Goal: Transaction & Acquisition: Subscribe to service/newsletter

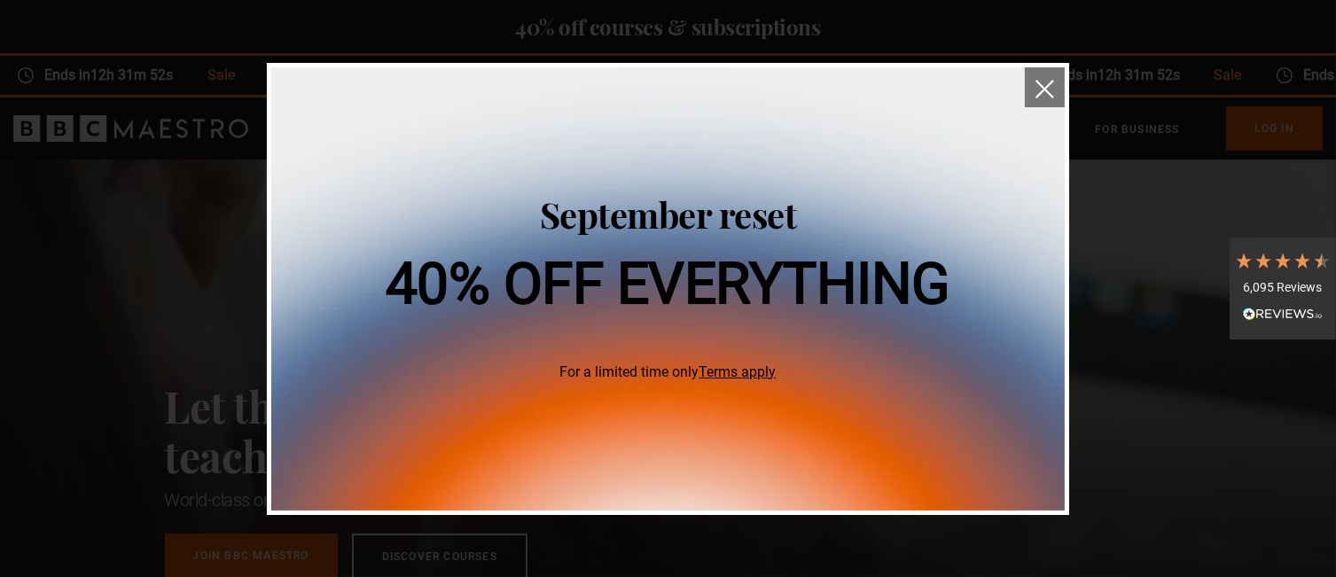
click at [1039, 83] on img "close" at bounding box center [1044, 89] width 19 height 19
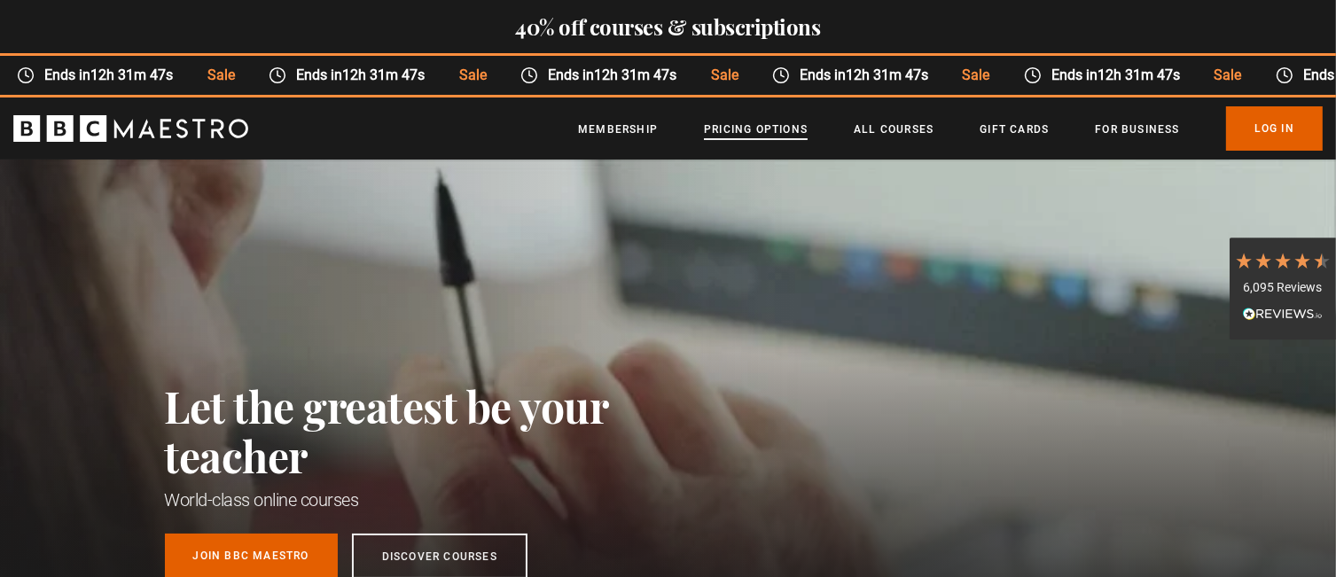
click at [773, 127] on link "Pricing Options" at bounding box center [756, 130] width 104 height 18
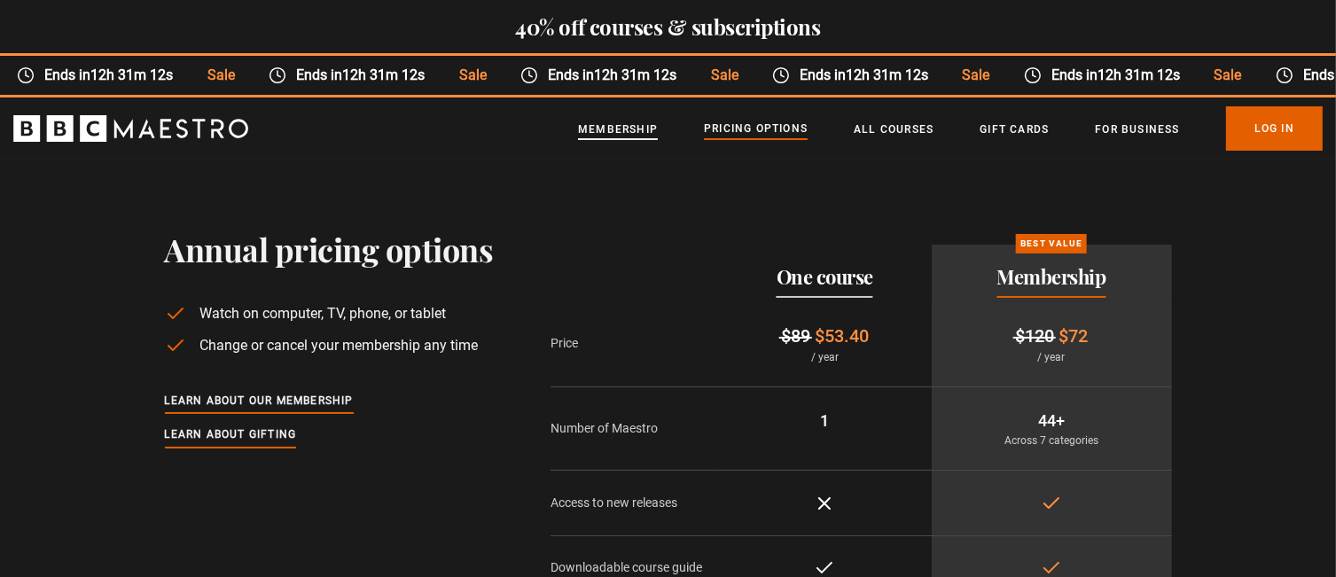
click at [629, 130] on link "Membership" at bounding box center [618, 130] width 80 height 18
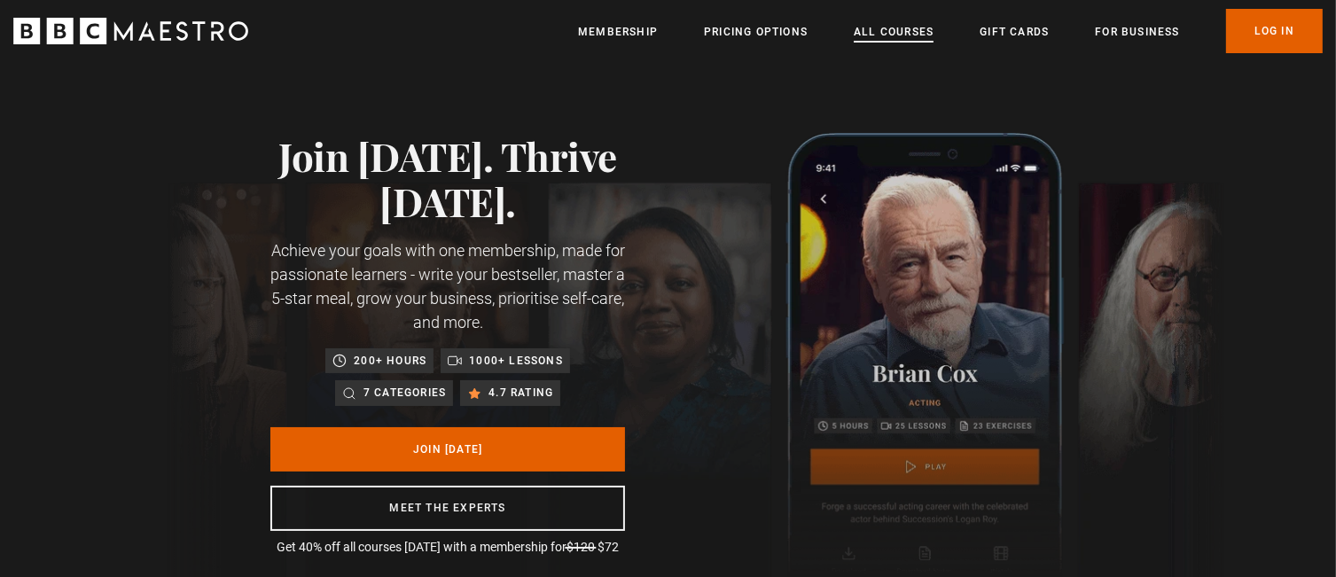
click at [908, 27] on link "All Courses" at bounding box center [894, 32] width 80 height 18
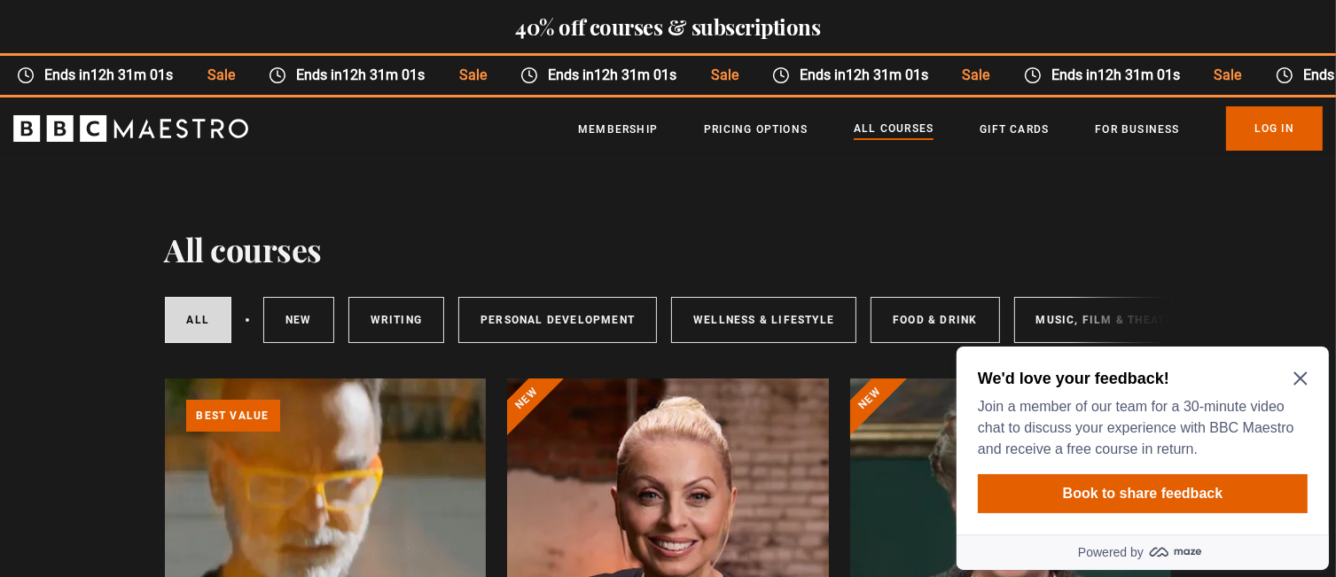
scroll to position [177, 0]
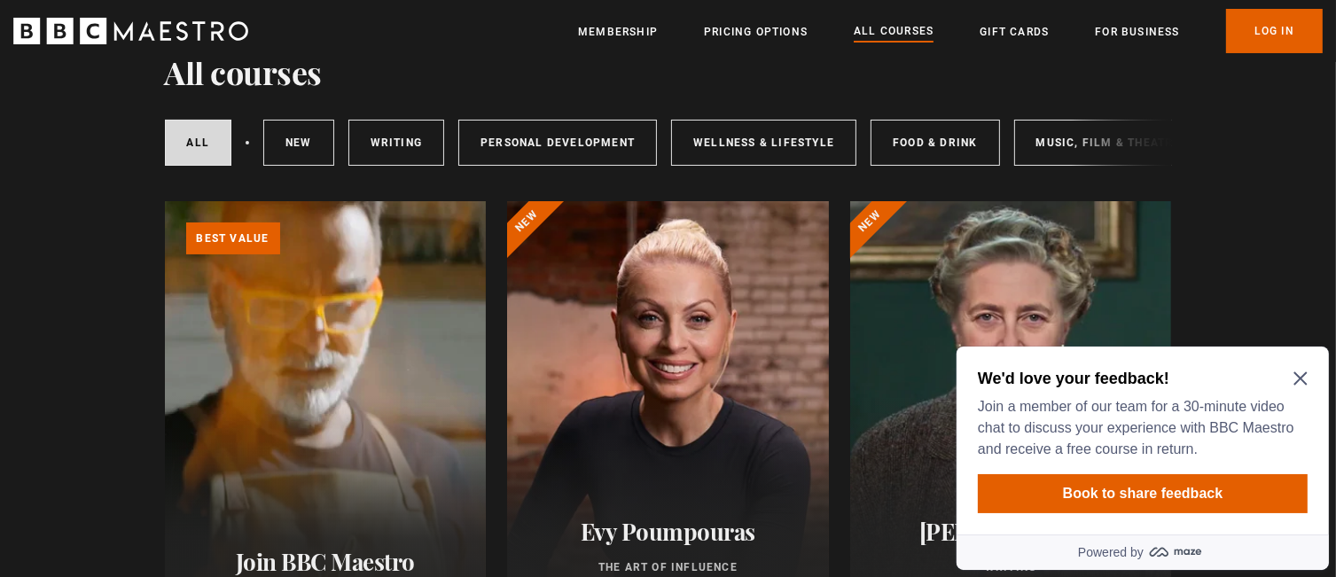
click at [1306, 373] on icon "Close Maze Prompt" at bounding box center [1299, 377] width 14 height 14
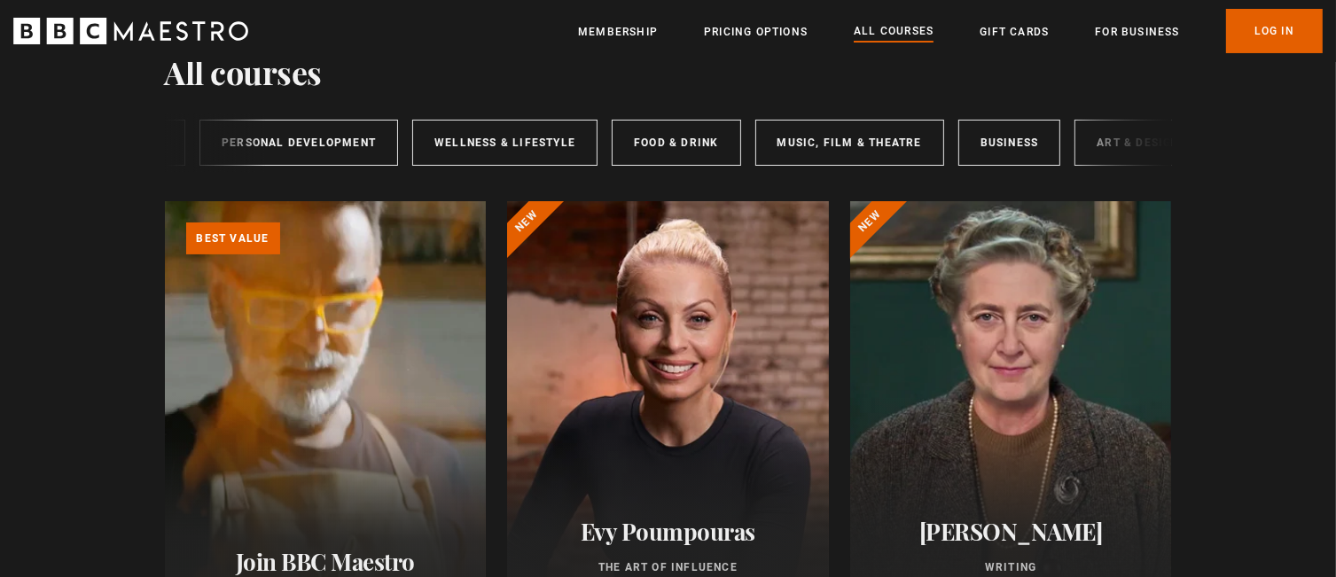
scroll to position [0, 291]
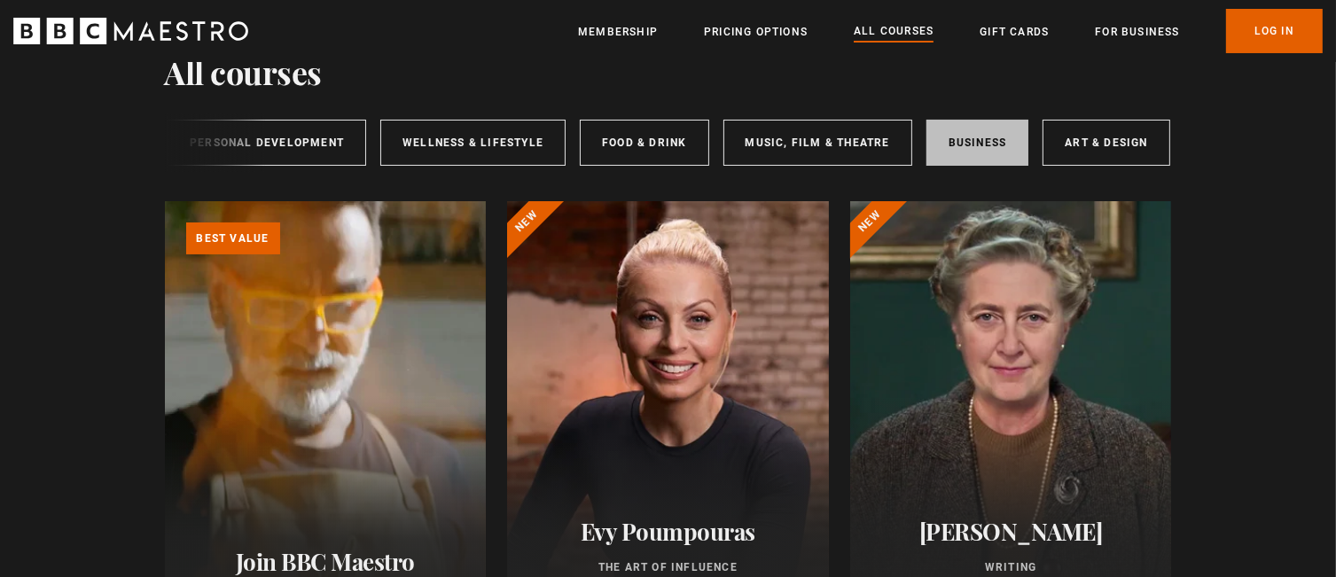
click at [986, 134] on link "Business" at bounding box center [977, 143] width 103 height 46
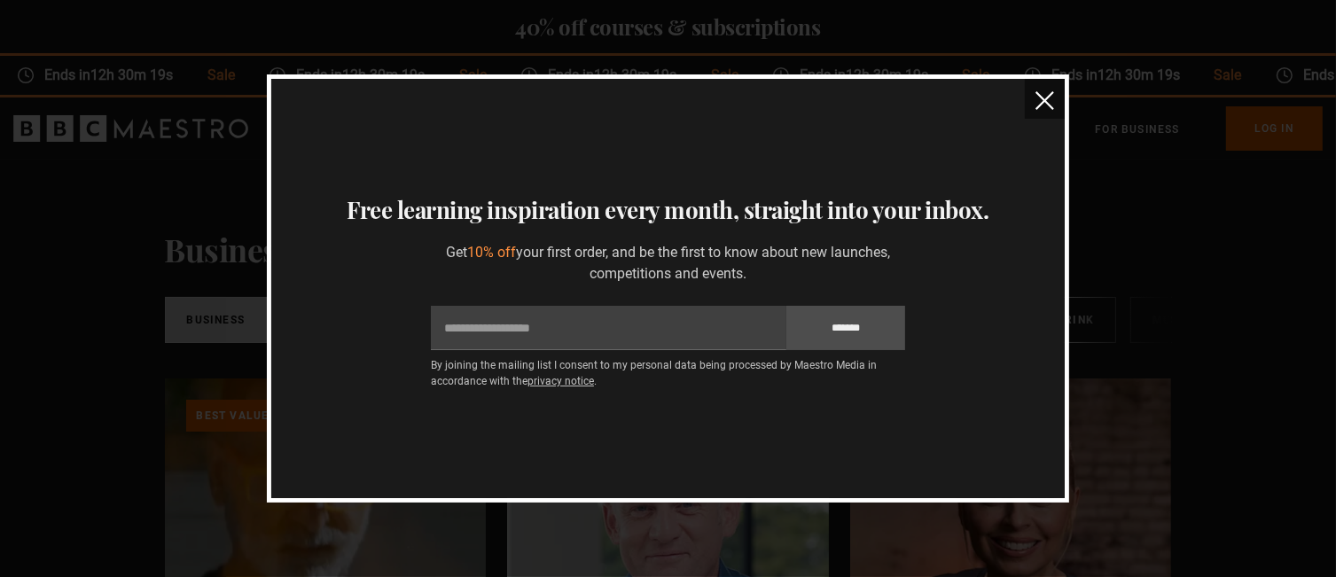
click at [1051, 95] on img "close" at bounding box center [1044, 100] width 19 height 19
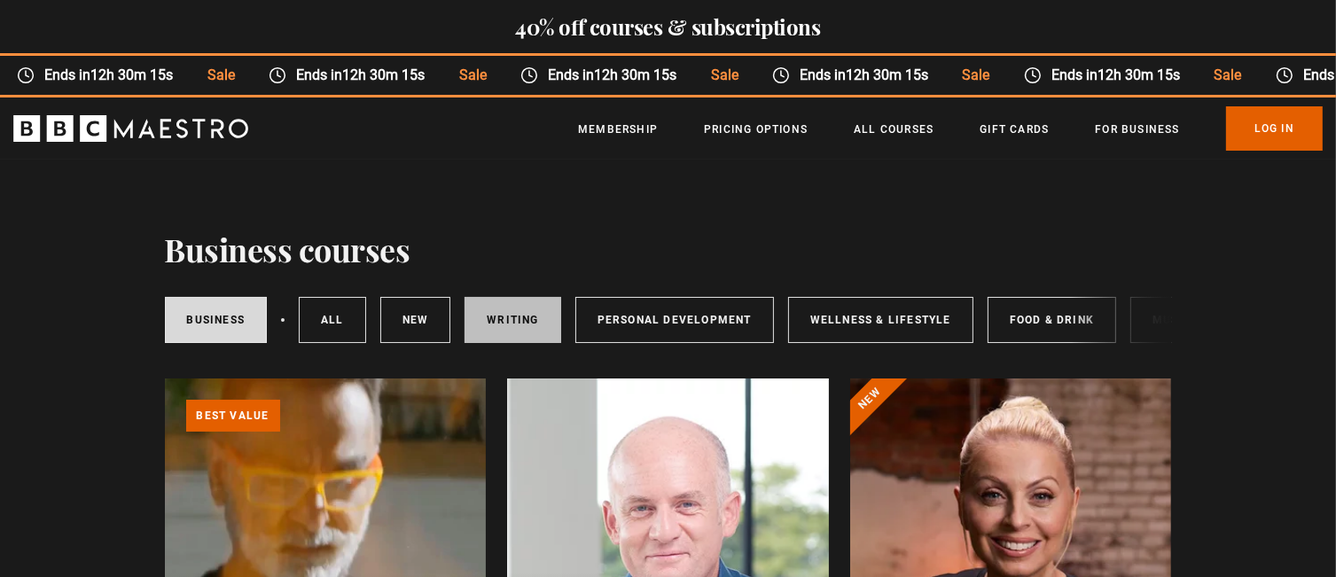
click at [497, 325] on link "Writing" at bounding box center [512, 320] width 96 height 46
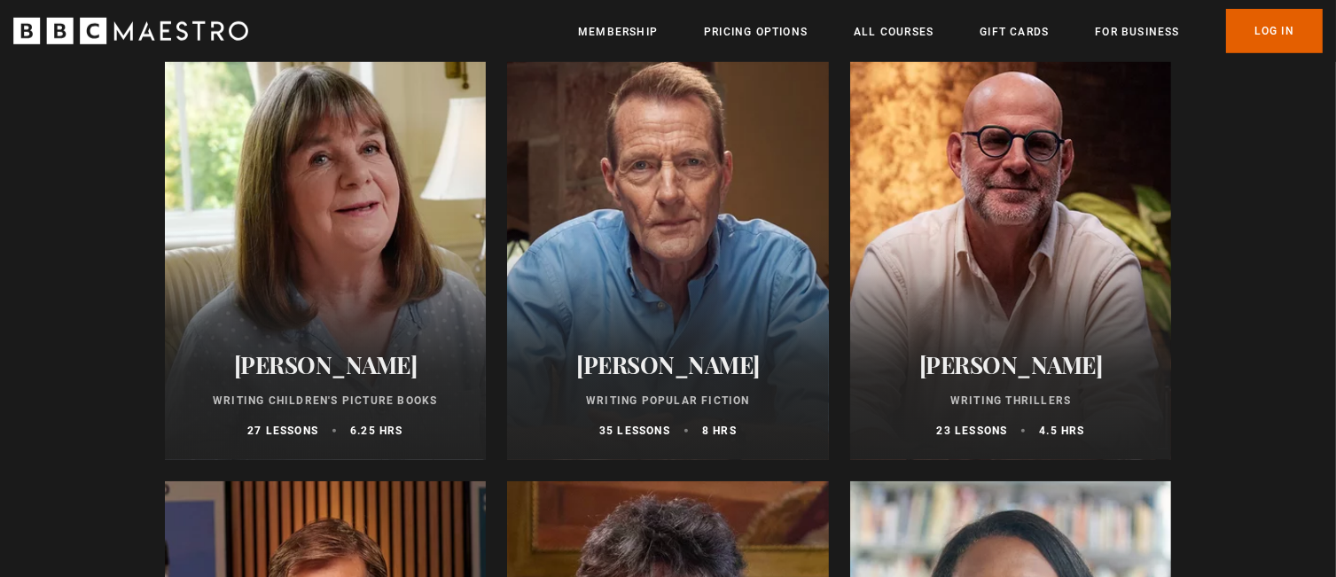
scroll to position [1152, 0]
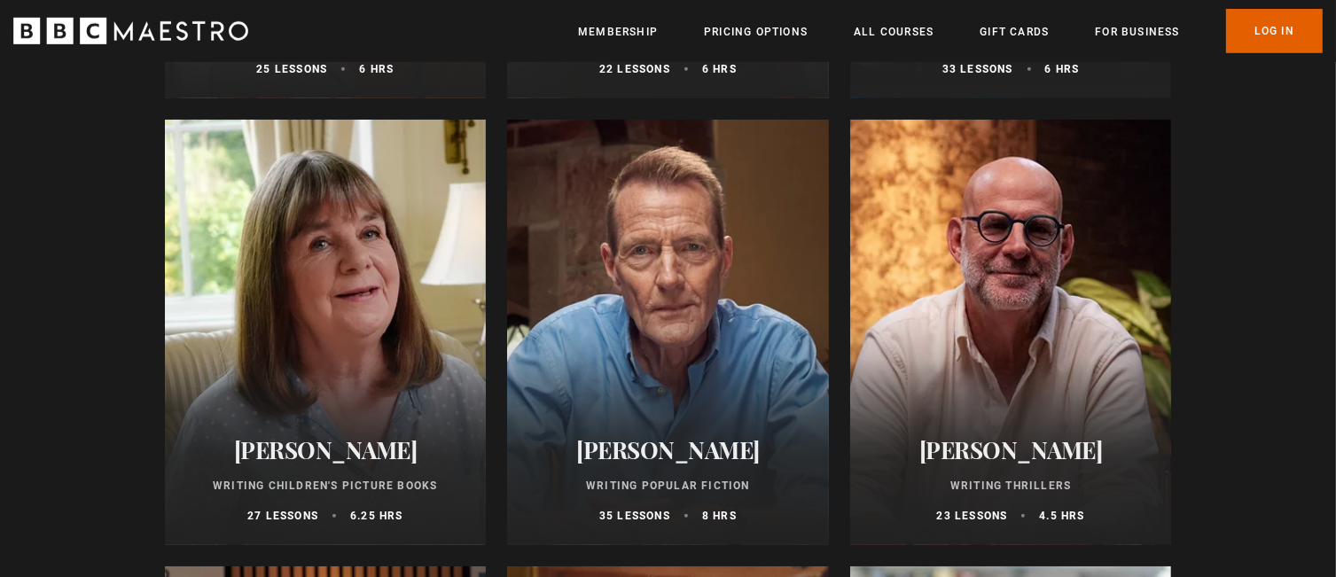
click at [1092, 279] on div at bounding box center [1011, 332] width 322 height 425
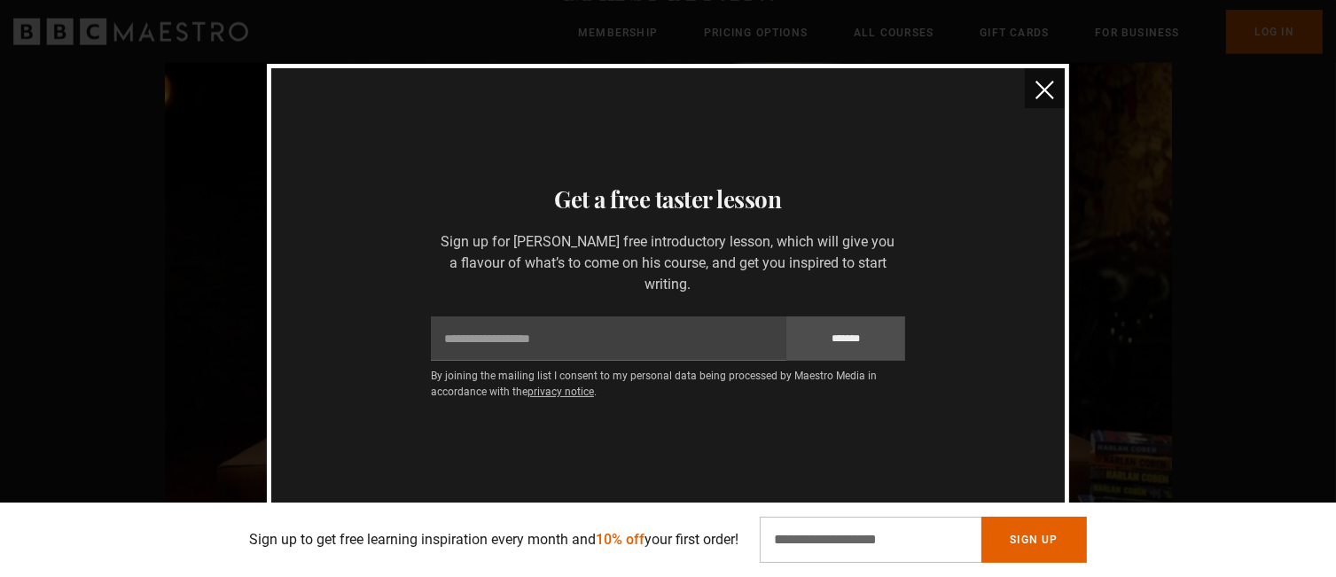
scroll to position [2039, 0]
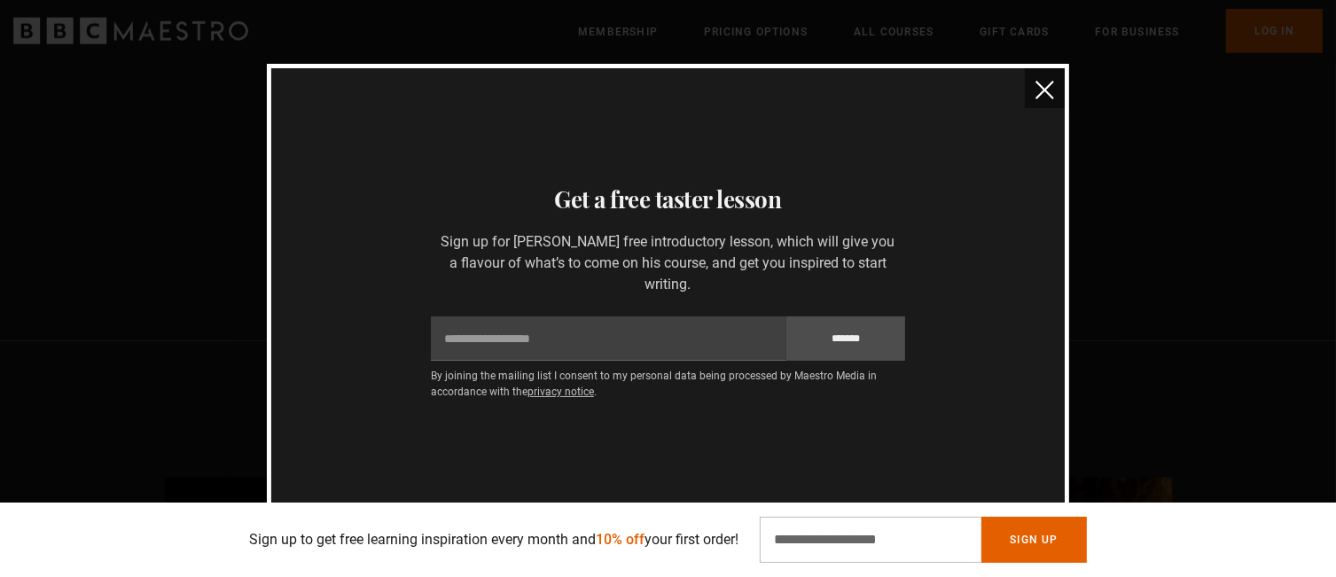
click at [1049, 80] on button "close" at bounding box center [1045, 88] width 40 height 40
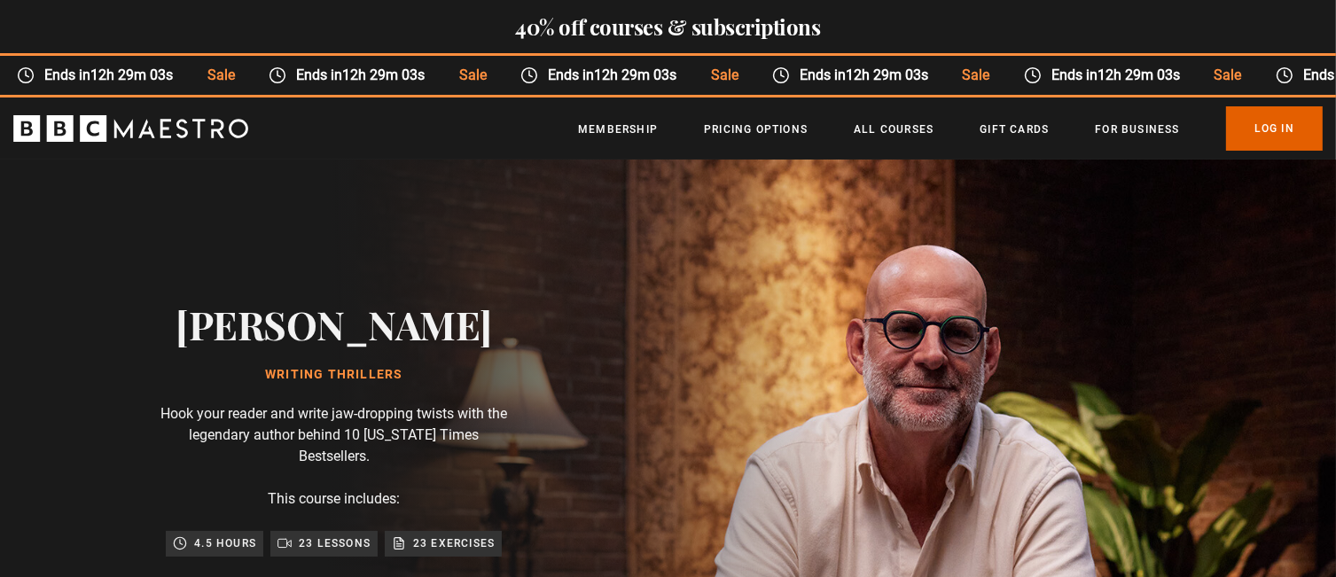
scroll to position [0, 696]
click at [765, 125] on link "Pricing Options" at bounding box center [756, 130] width 104 height 18
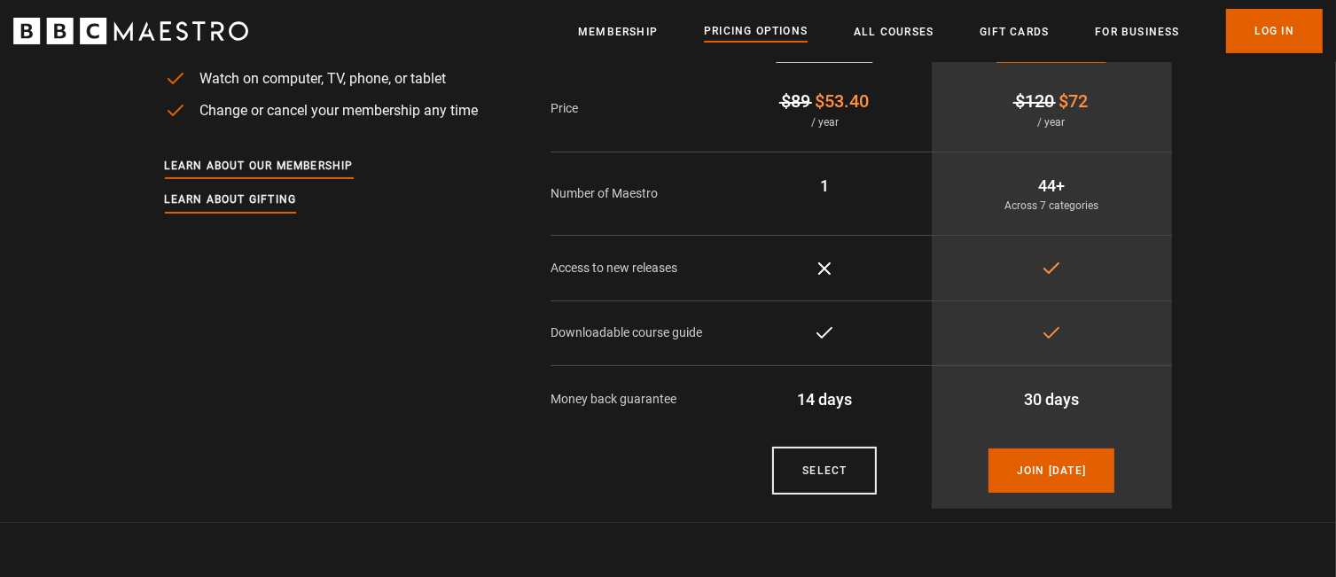
scroll to position [266, 0]
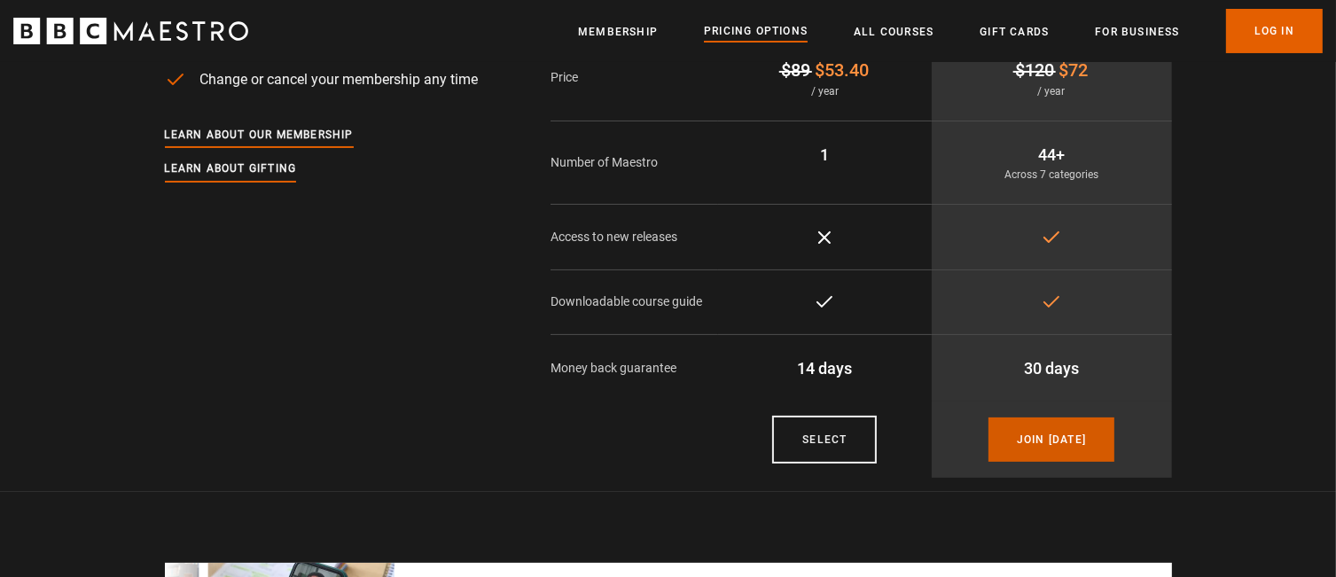
click at [1070, 439] on link "Join today" at bounding box center [1051, 439] width 126 height 44
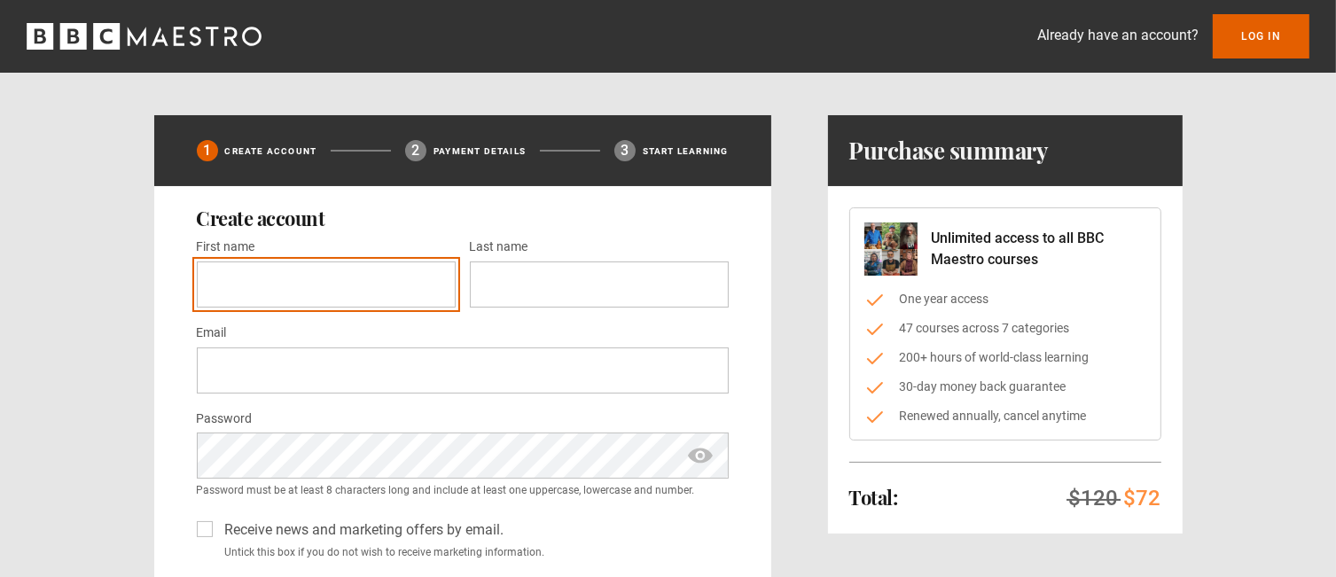
click at [330, 286] on input "First name *" at bounding box center [326, 284] width 259 height 46
type input "*******"
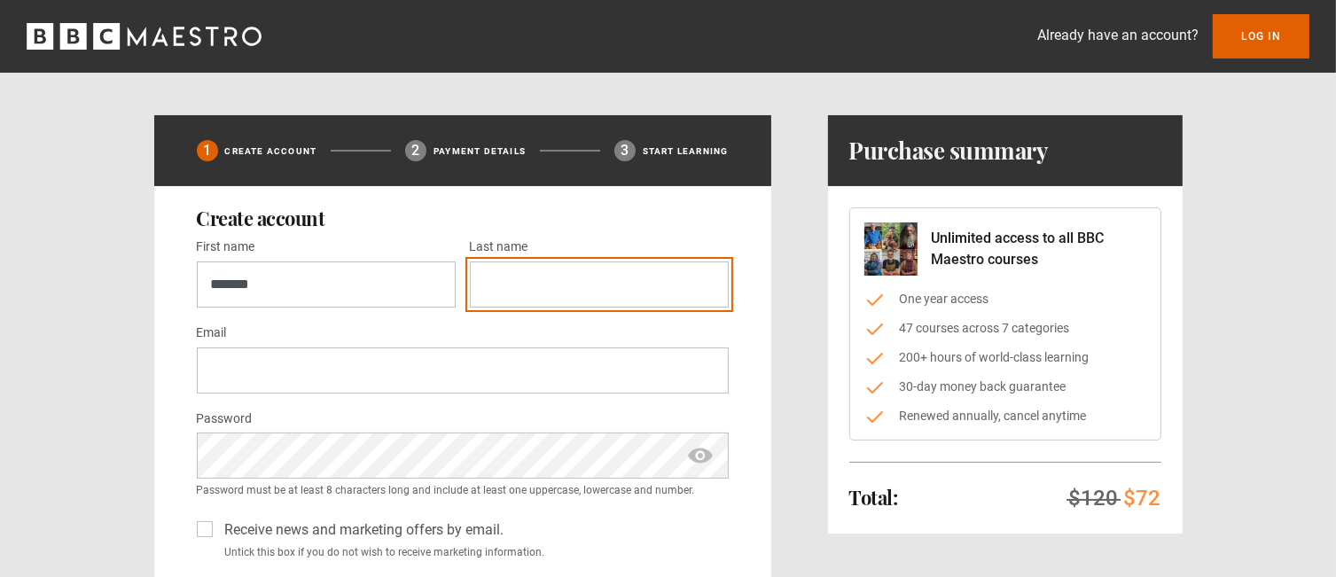
type input "********"
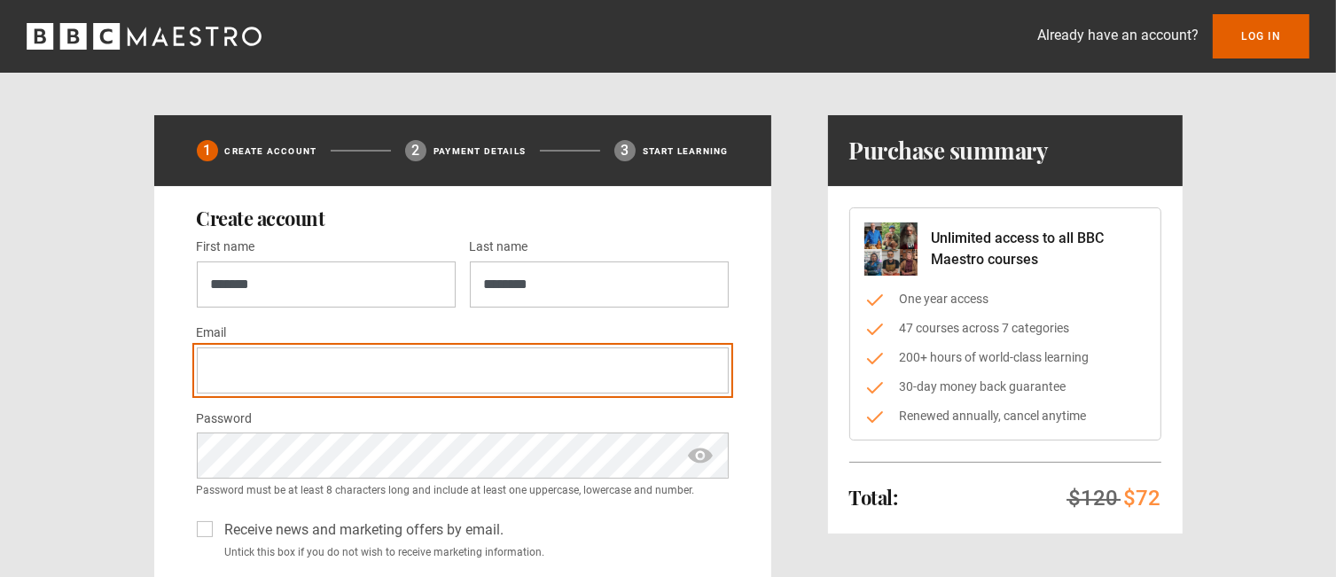
type input "**********"
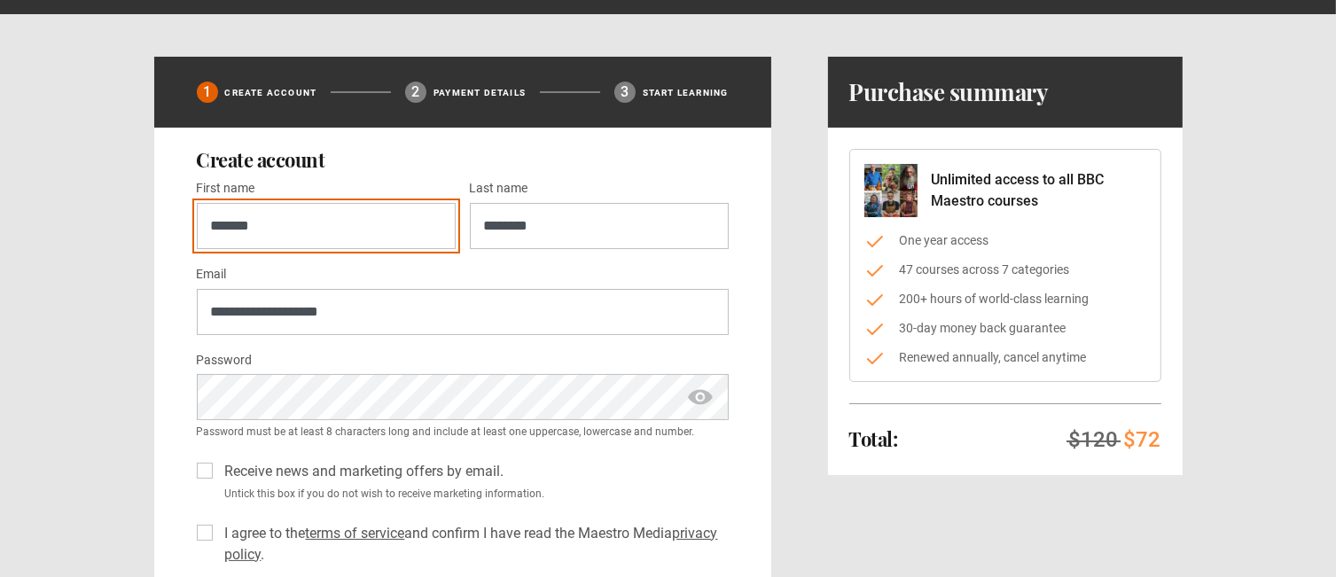
scroll to position [177, 0]
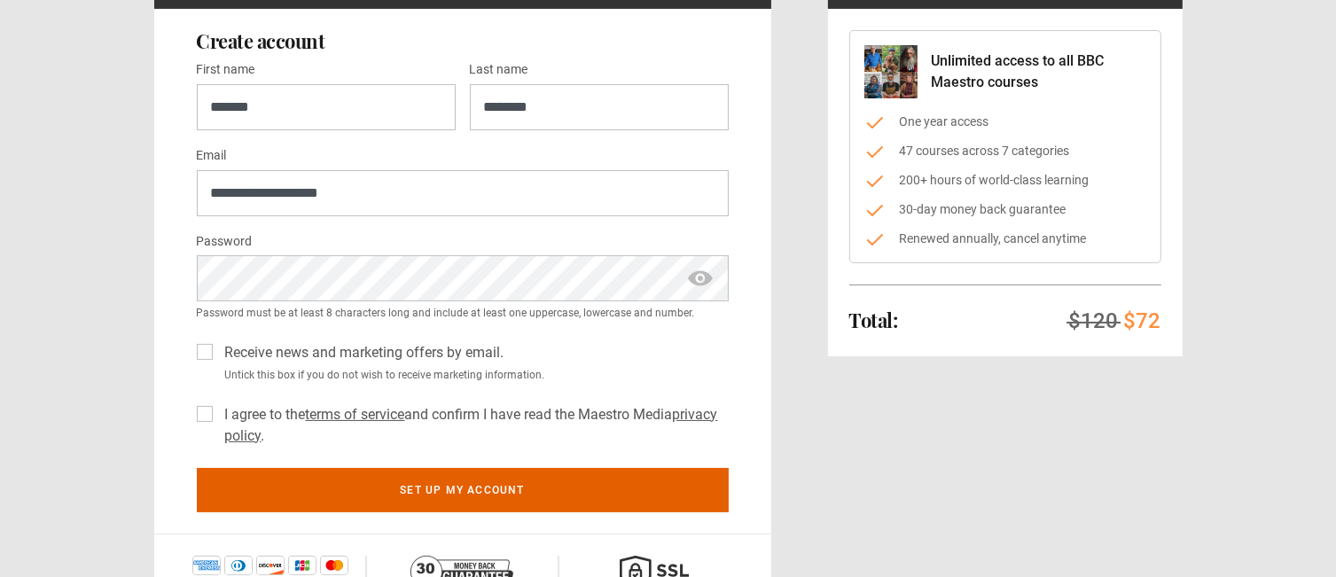
click at [218, 415] on label "I agree to the terms of service and confirm I have read the Maestro Media priva…" at bounding box center [473, 425] width 511 height 43
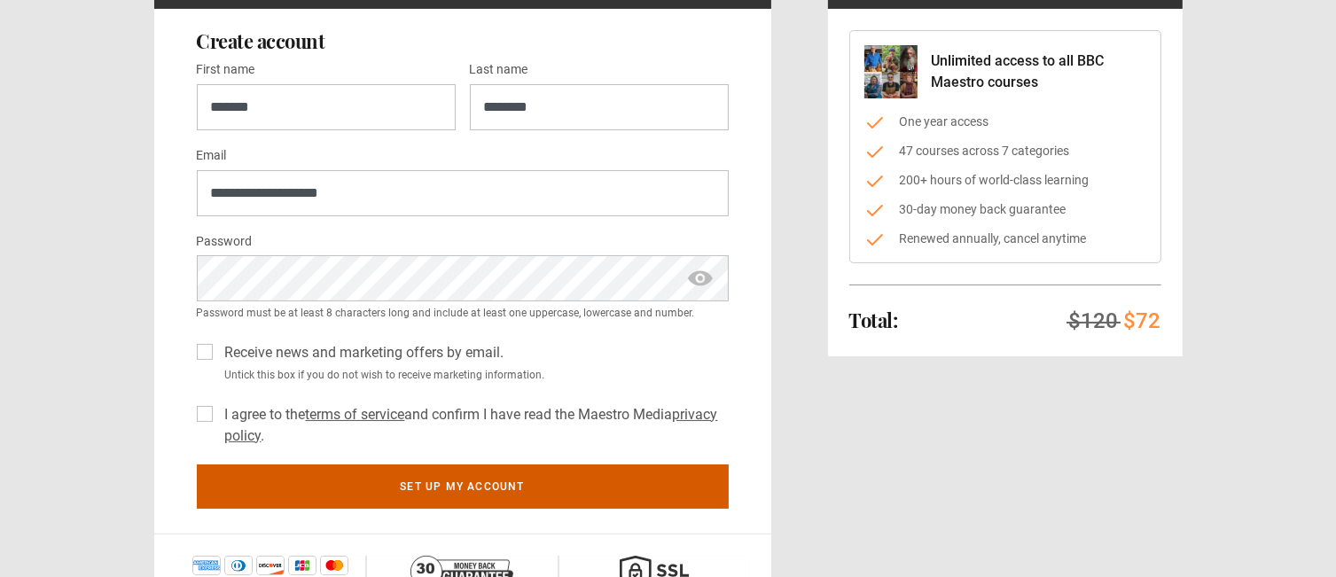
click at [597, 496] on button "Set up my account" at bounding box center [463, 486] width 532 height 44
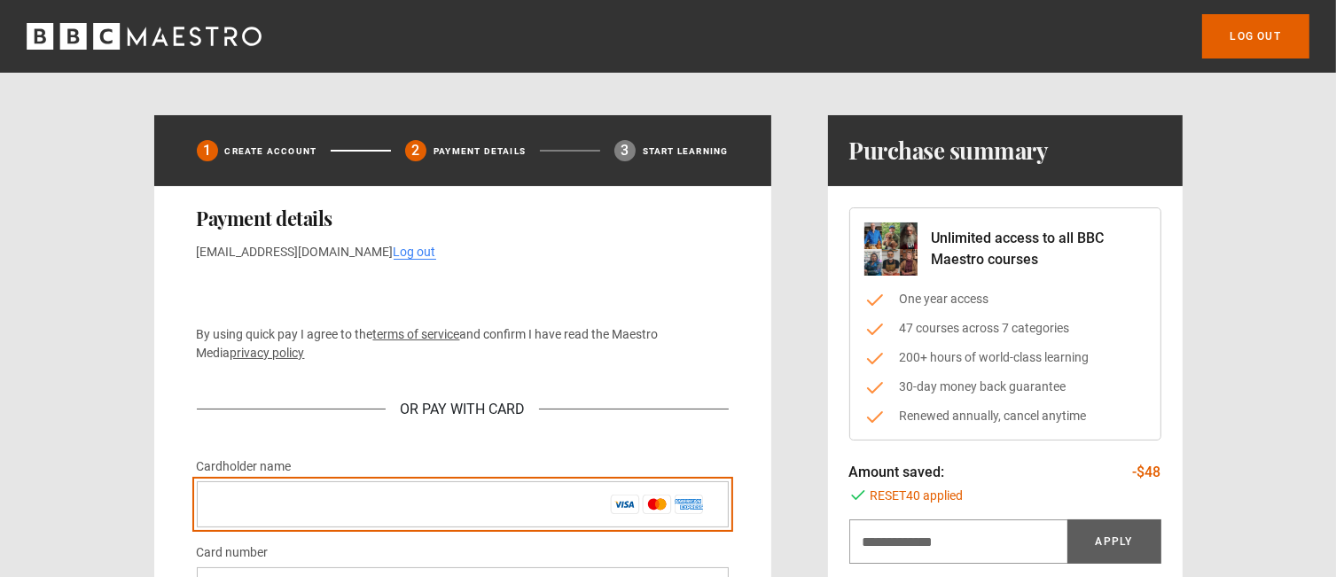
click at [368, 499] on input "Cardholder name *" at bounding box center [463, 504] width 532 height 46
type input "**********"
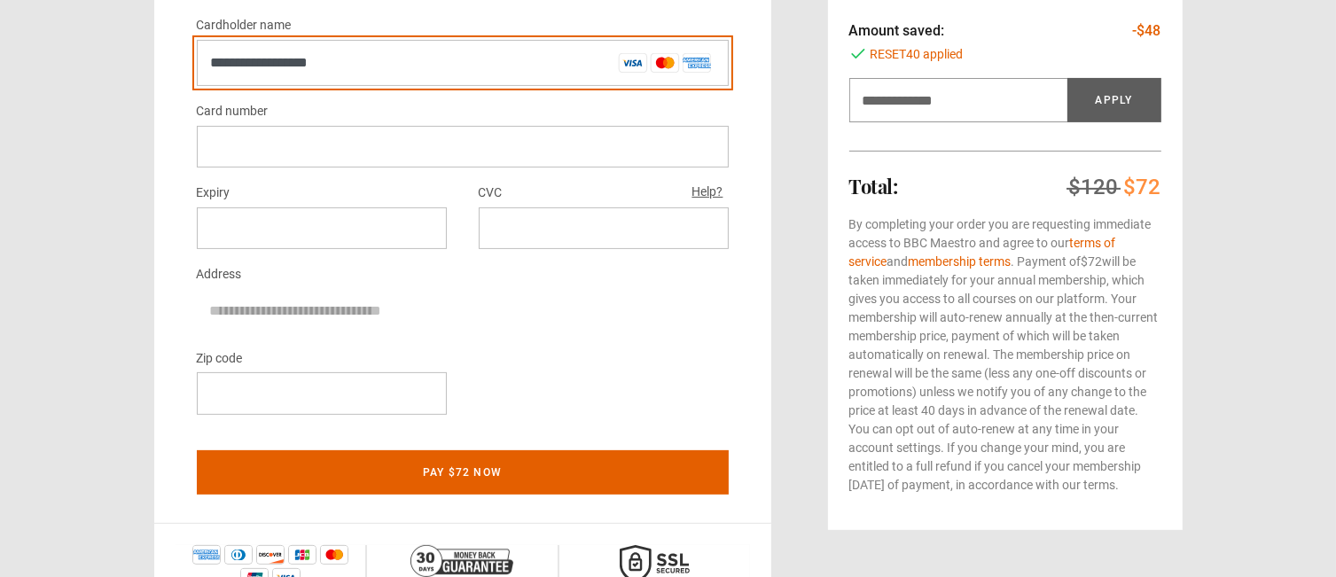
scroll to position [443, 0]
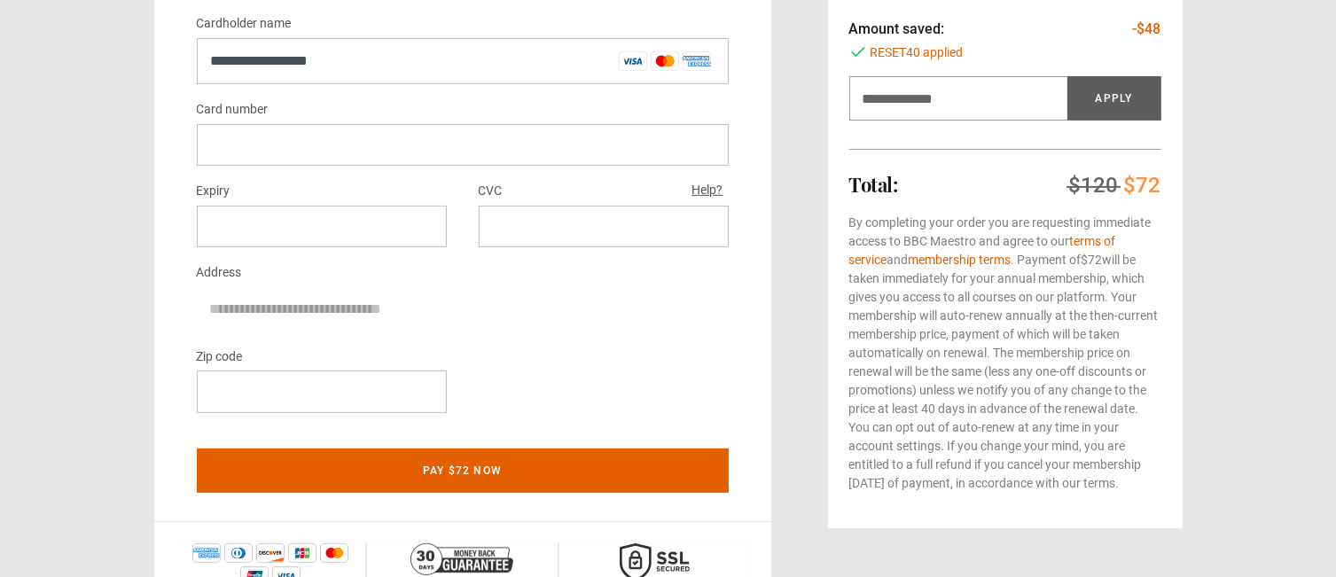
click at [429, 162] on div at bounding box center [463, 145] width 532 height 42
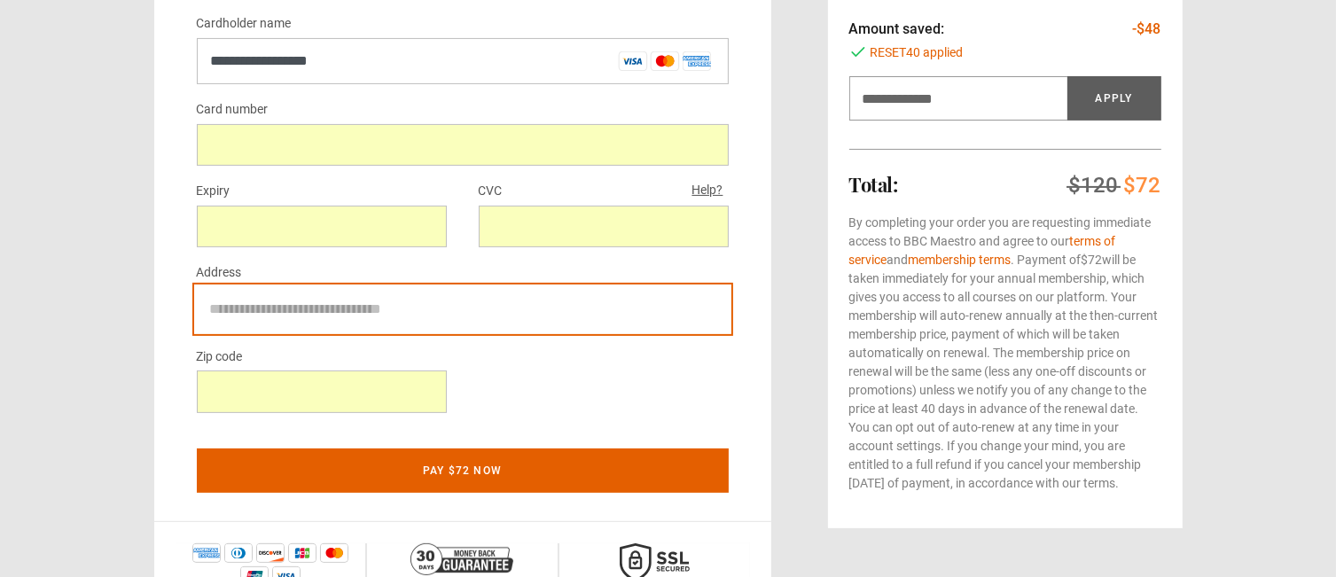
click at [613, 325] on input "Address" at bounding box center [463, 309] width 532 height 44
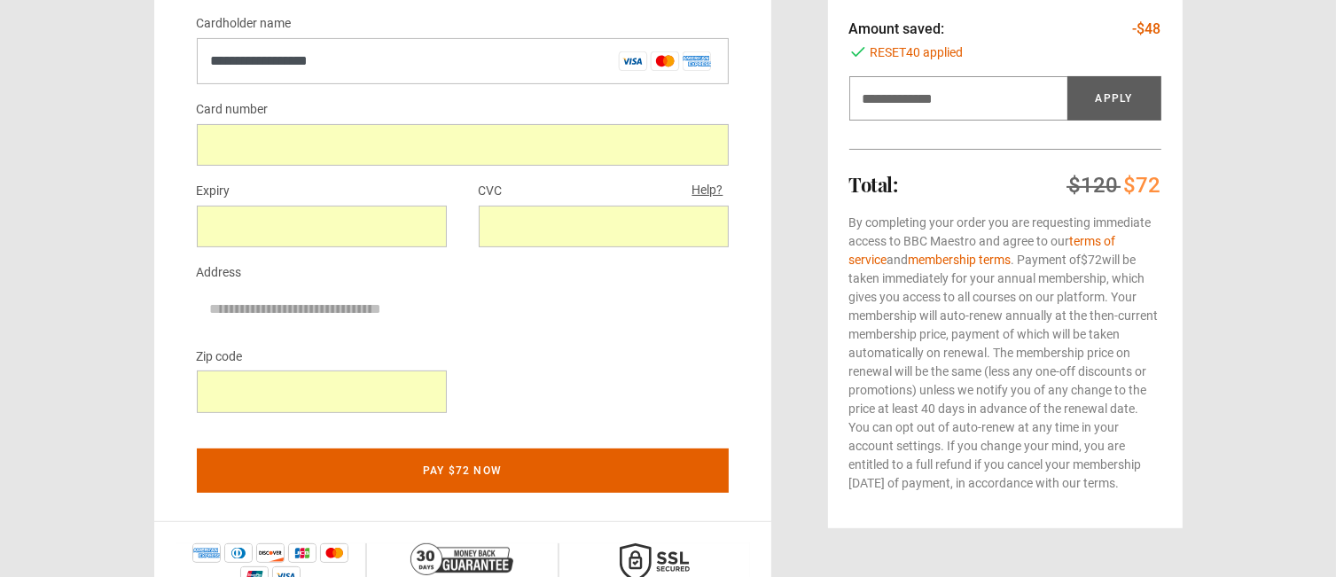
click at [659, 392] on div "Zip code" at bounding box center [463, 387] width 532 height 82
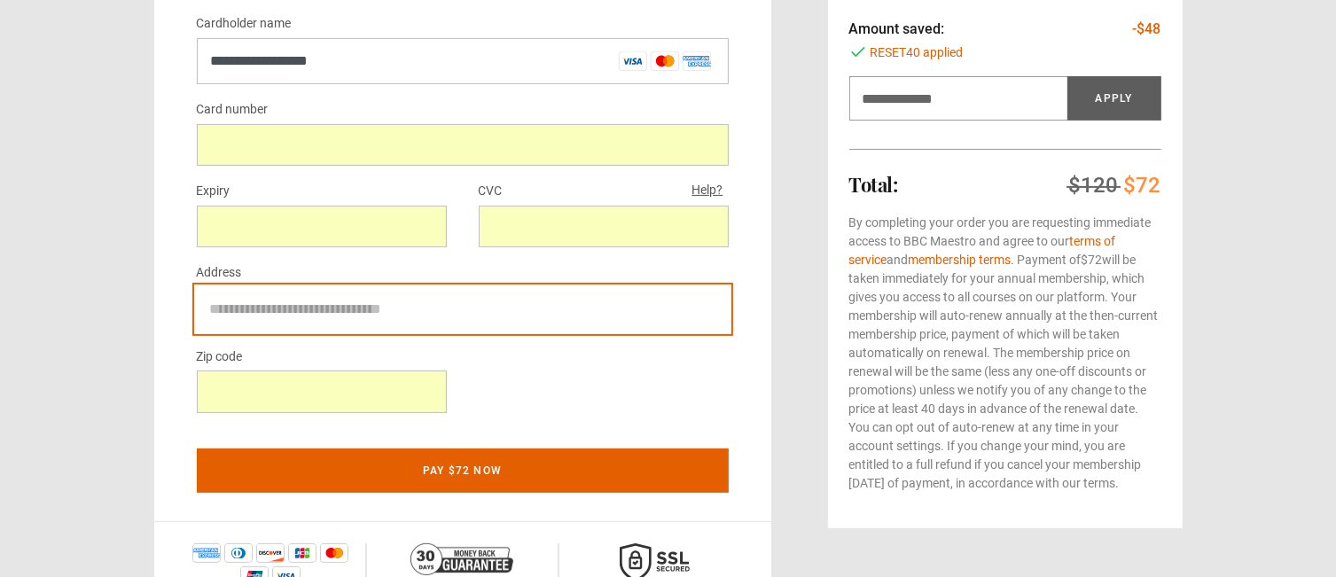
click at [511, 309] on input "Address" at bounding box center [463, 309] width 532 height 44
type input "**********"
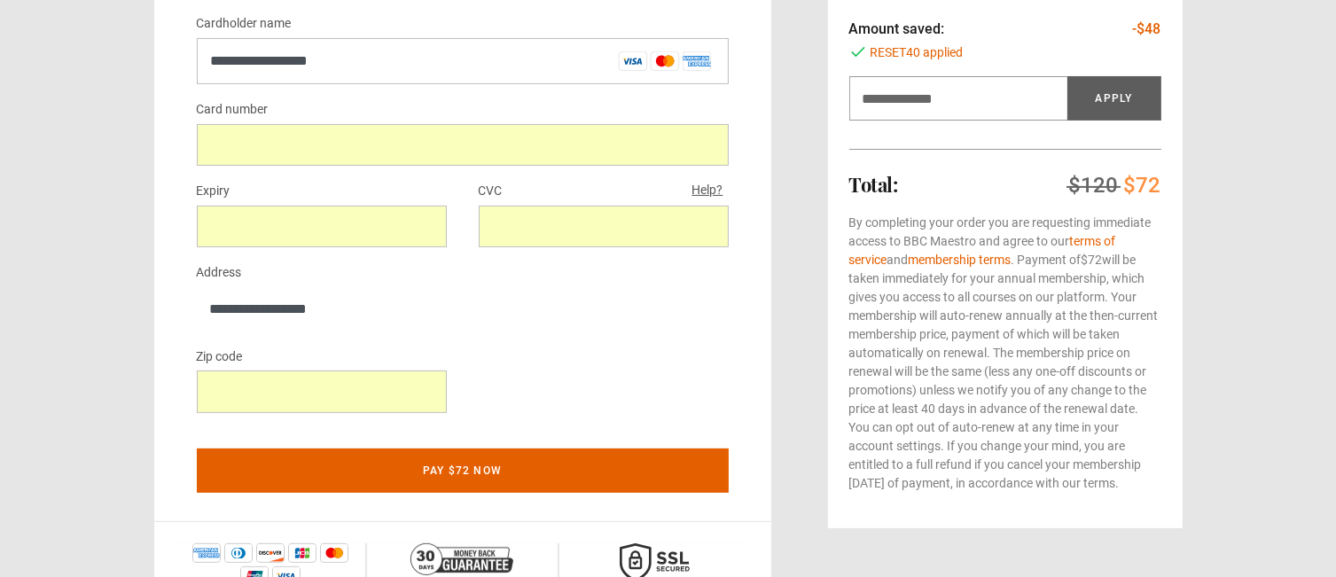
type input "*"
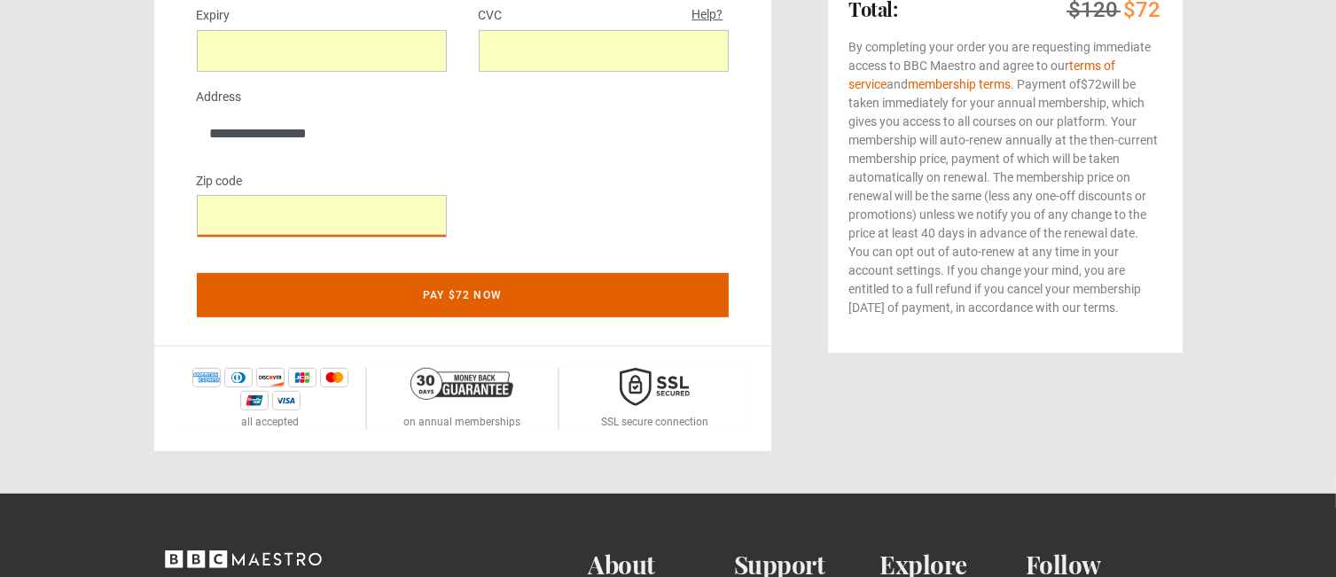
scroll to position [620, 0]
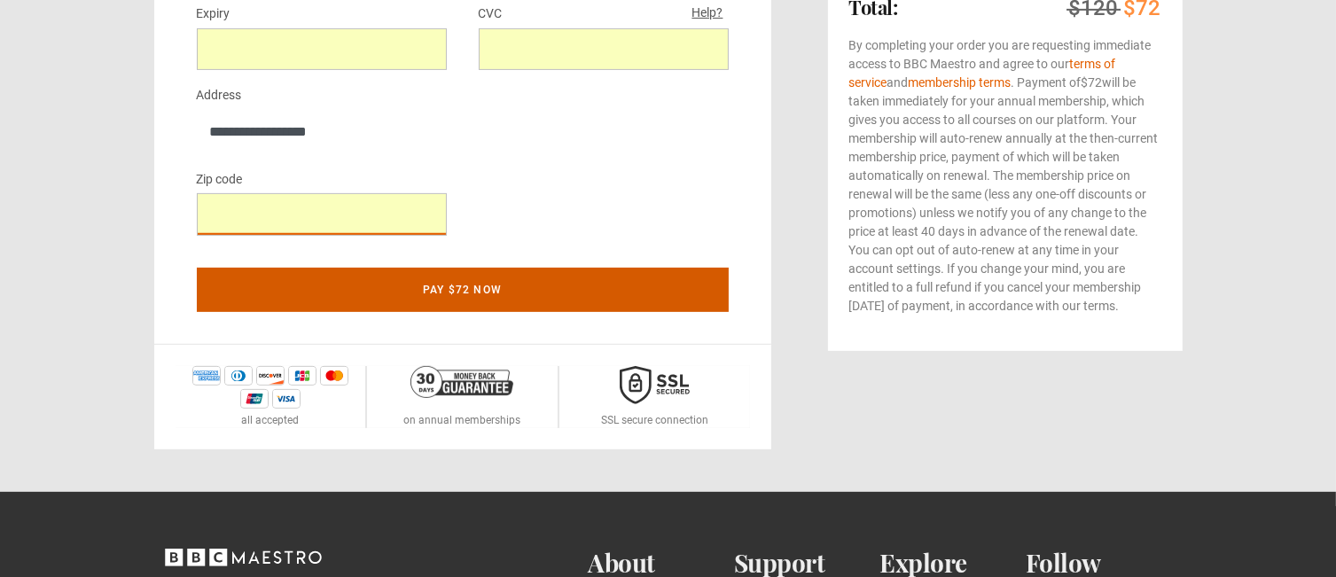
click at [437, 286] on button "Pay $72 now" at bounding box center [463, 290] width 532 height 44
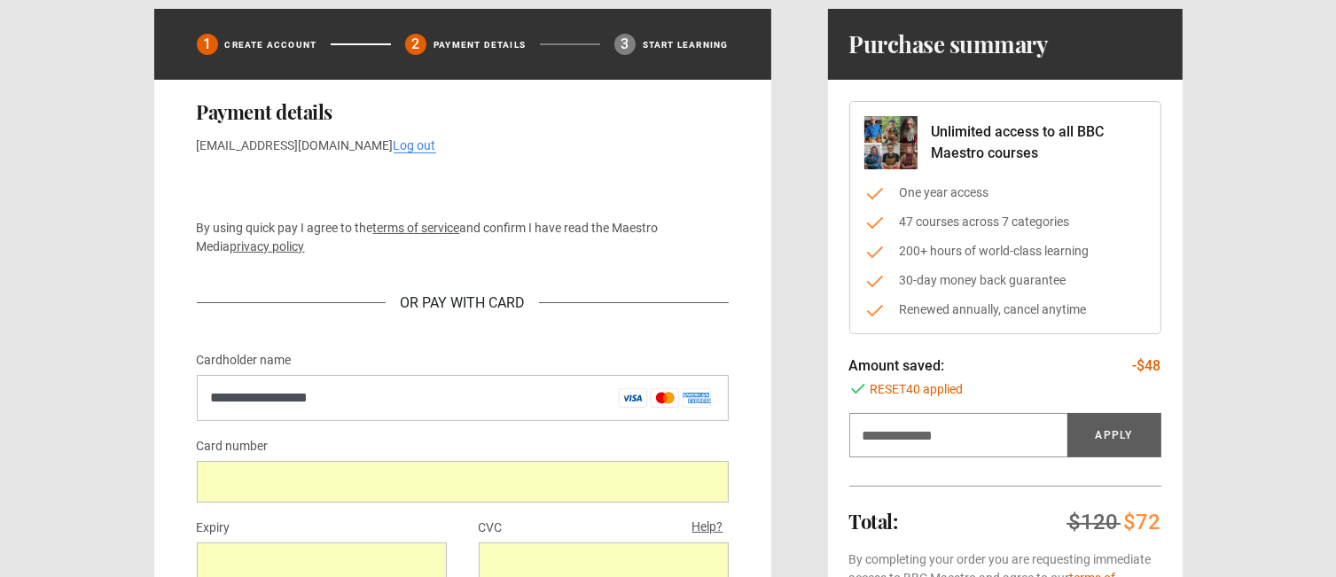
scroll to position [0, 0]
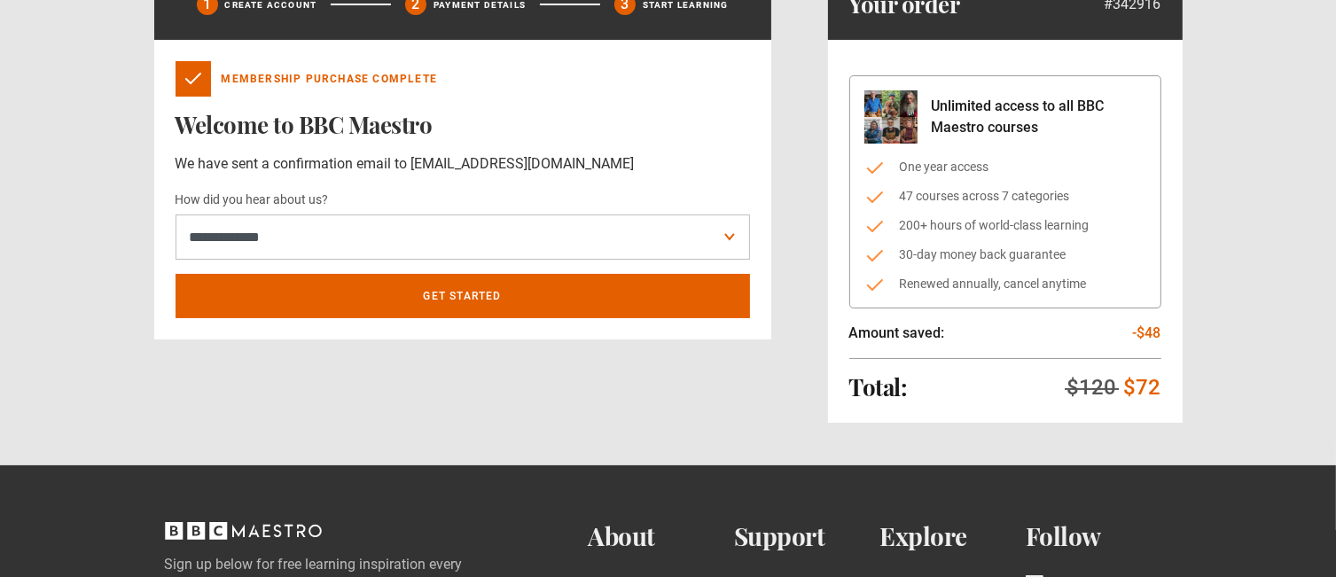
scroll to position [204, 0]
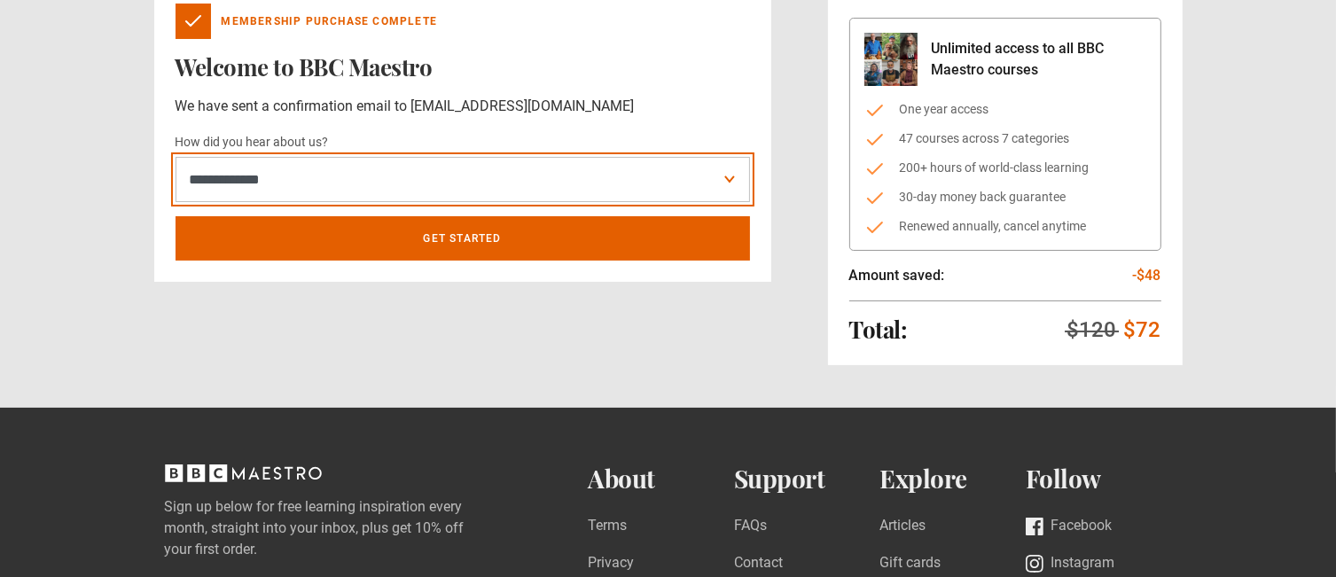
click at [536, 174] on select "**********" at bounding box center [462, 180] width 574 height 46
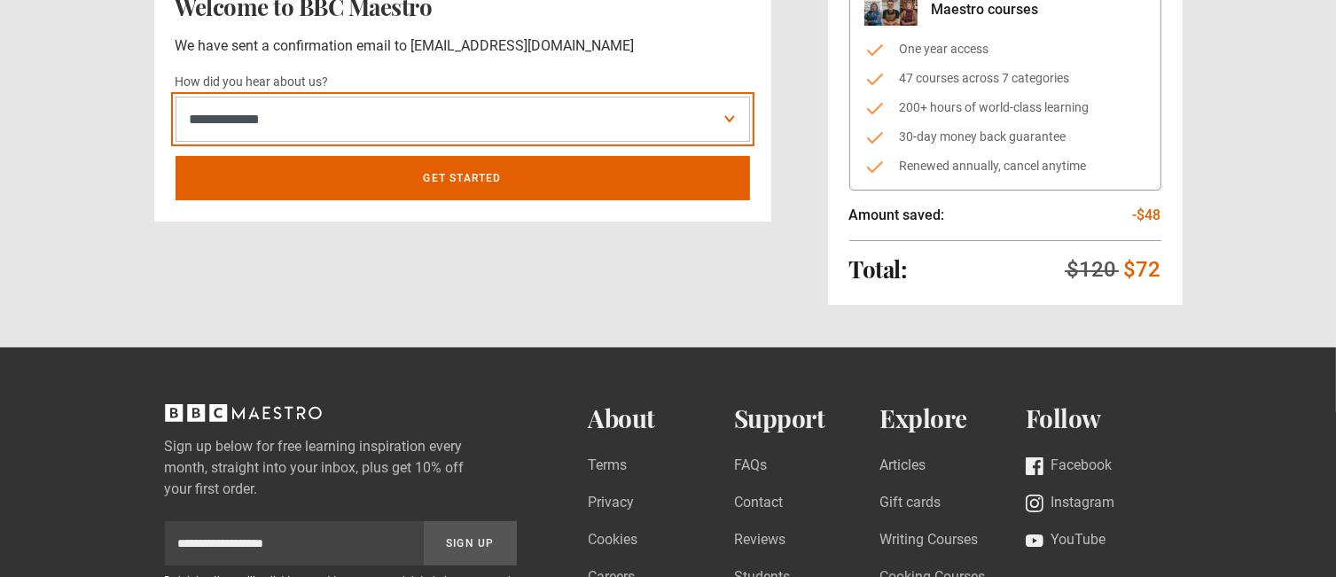
select select "**"
click at [175, 97] on select "**********" at bounding box center [462, 120] width 574 height 46
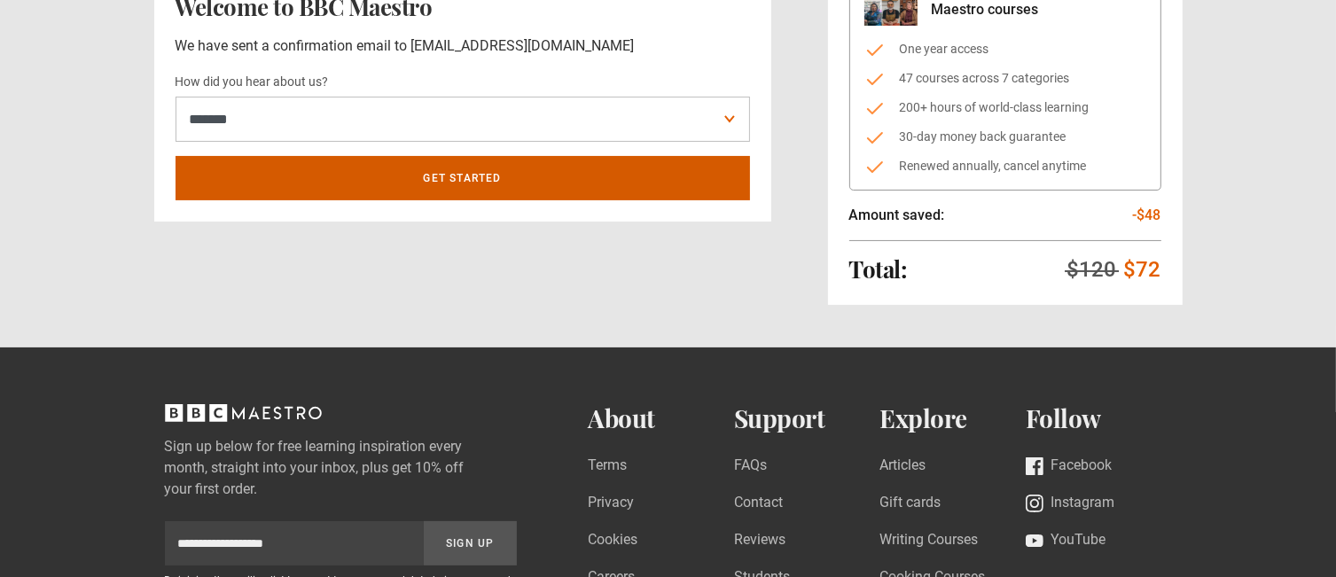
click at [472, 183] on link "Get Started" at bounding box center [462, 178] width 574 height 44
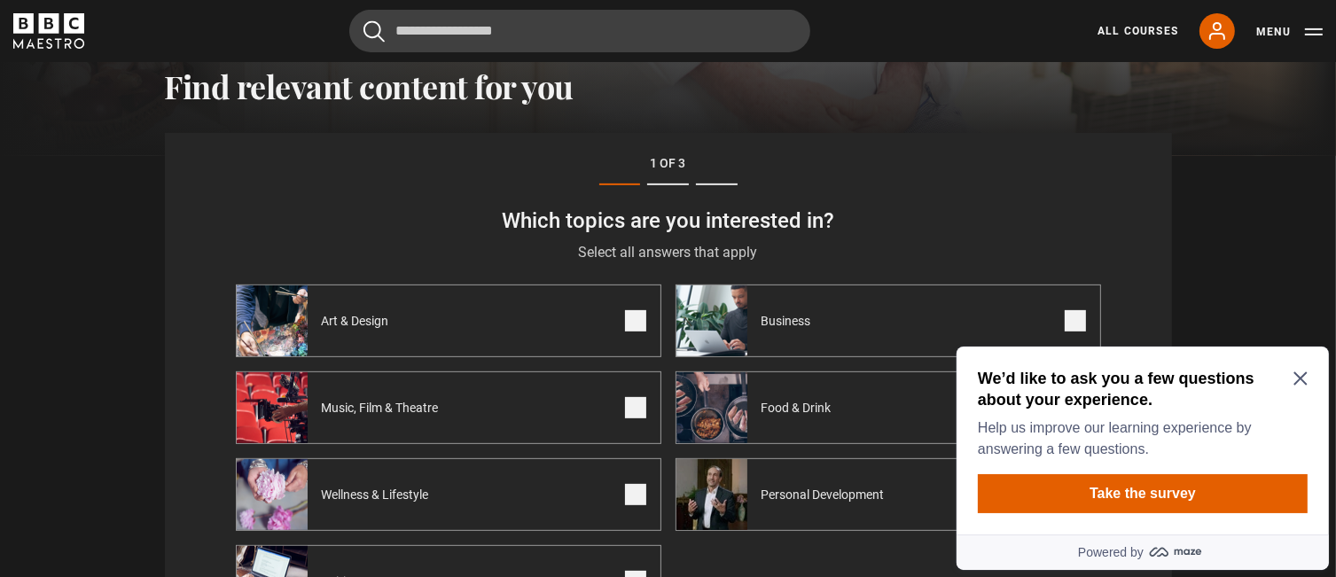
click at [1305, 371] on icon "Close Maze Prompt" at bounding box center [1298, 377] width 13 height 13
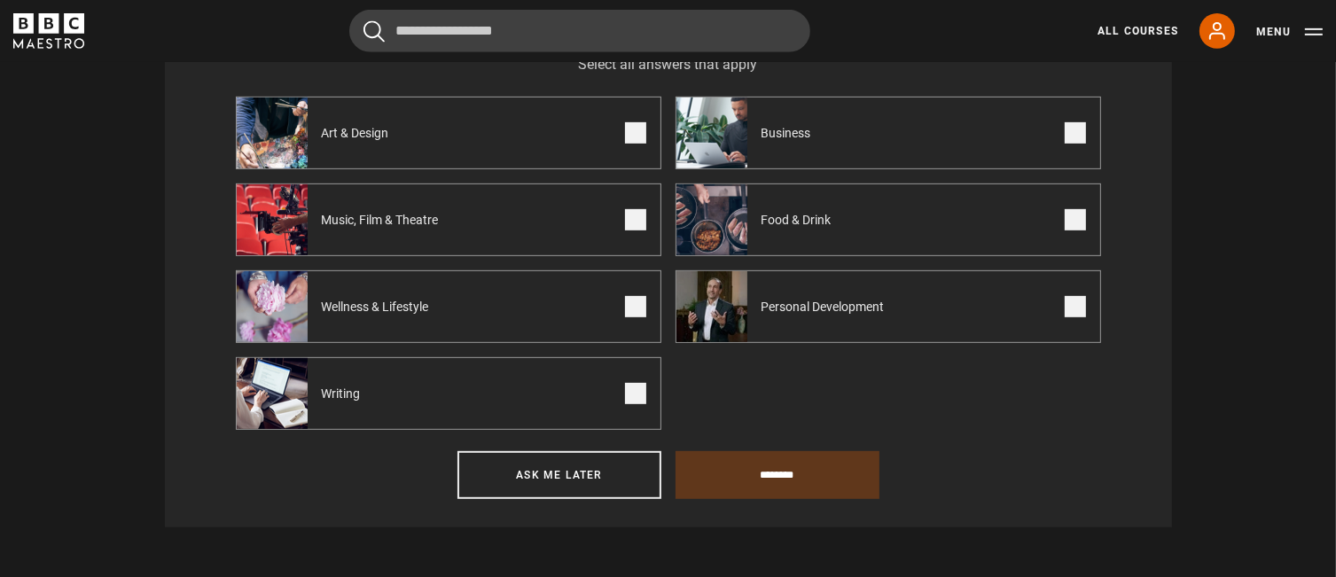
scroll to position [792, 0]
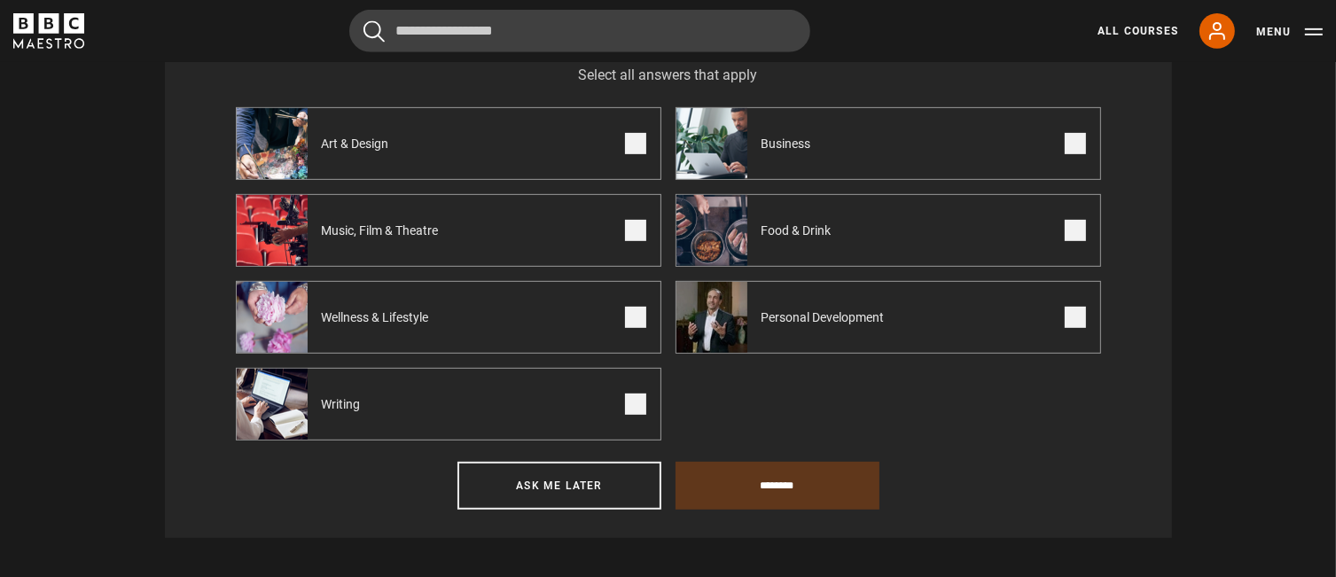
click at [629, 404] on span at bounding box center [635, 404] width 21 height 21
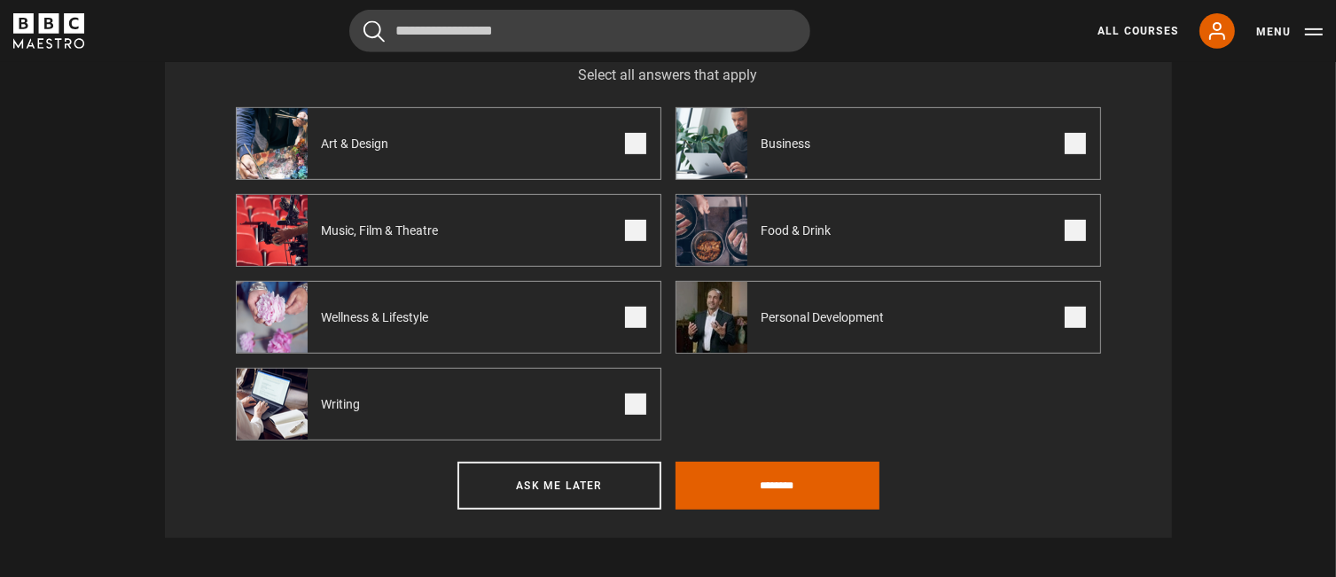
click at [1074, 311] on span at bounding box center [1074, 317] width 21 height 21
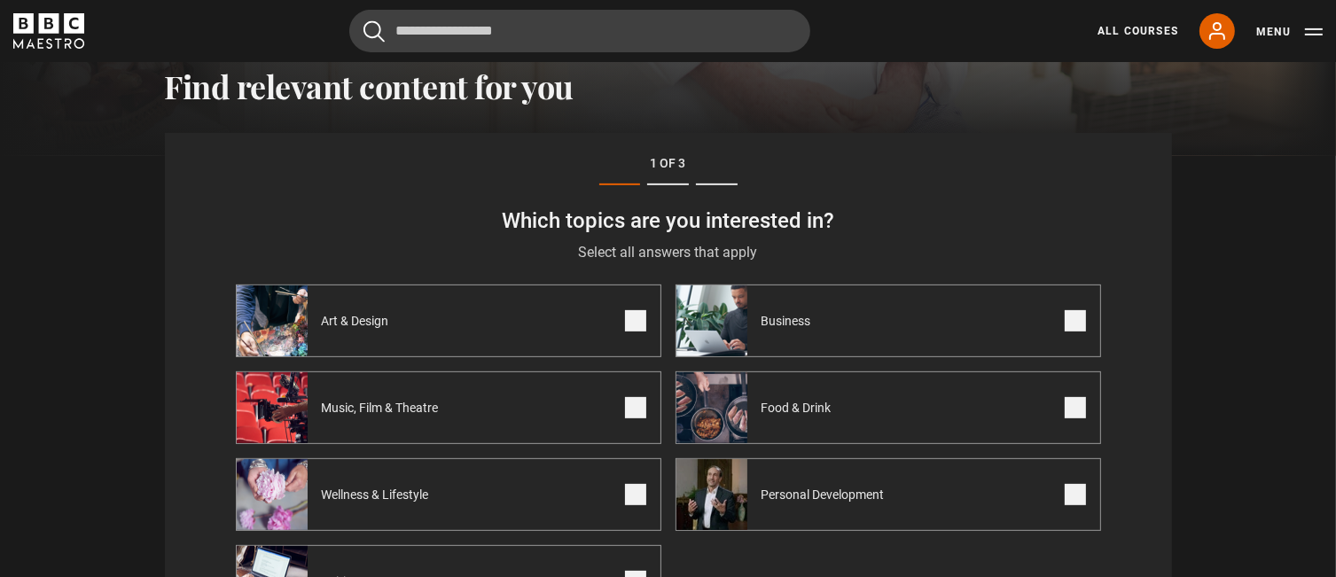
click at [1074, 403] on span at bounding box center [1074, 407] width 21 height 21
click at [1077, 320] on span at bounding box center [1074, 320] width 21 height 21
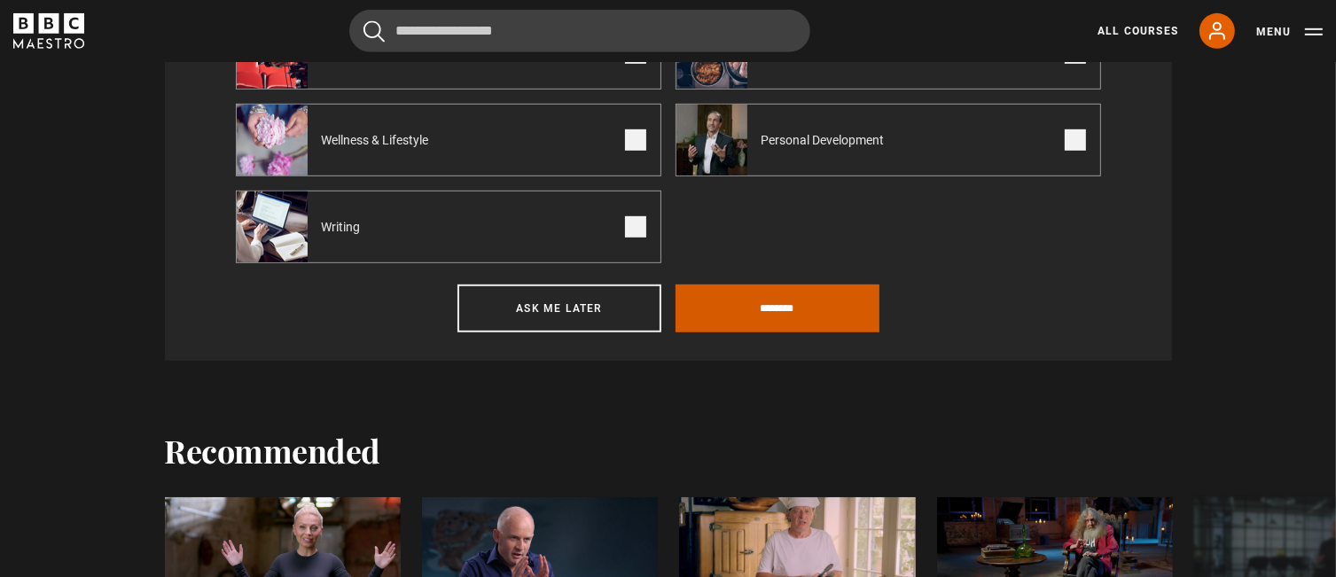
click at [773, 309] on input "********" at bounding box center [777, 309] width 204 height 48
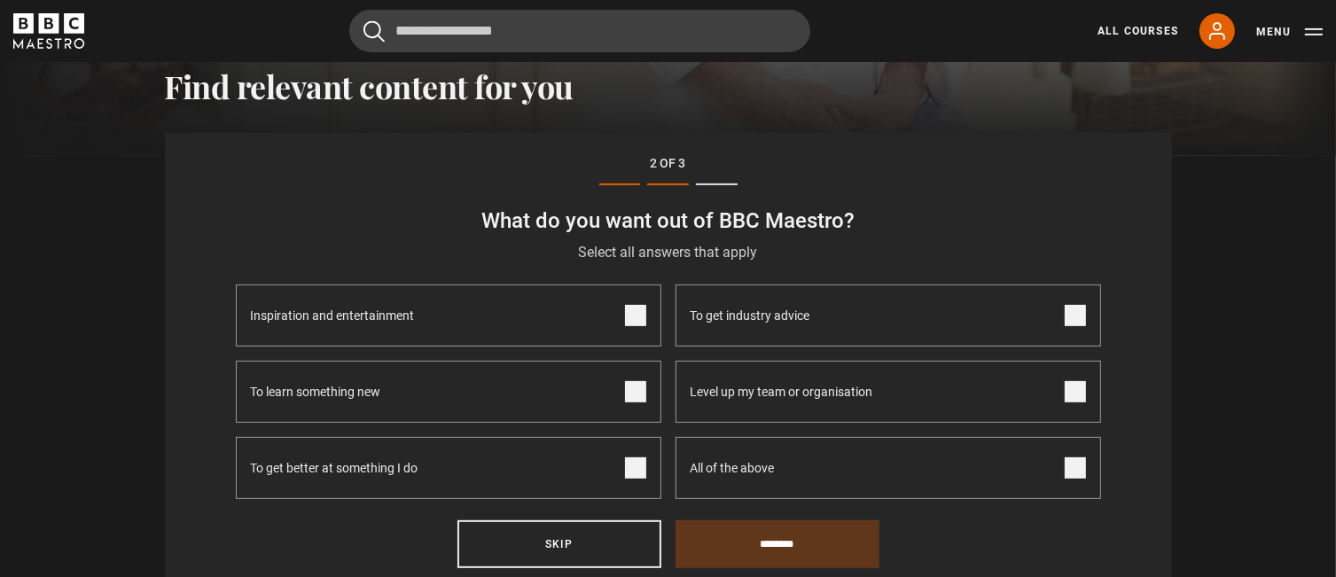
click at [628, 398] on span at bounding box center [635, 391] width 21 height 21
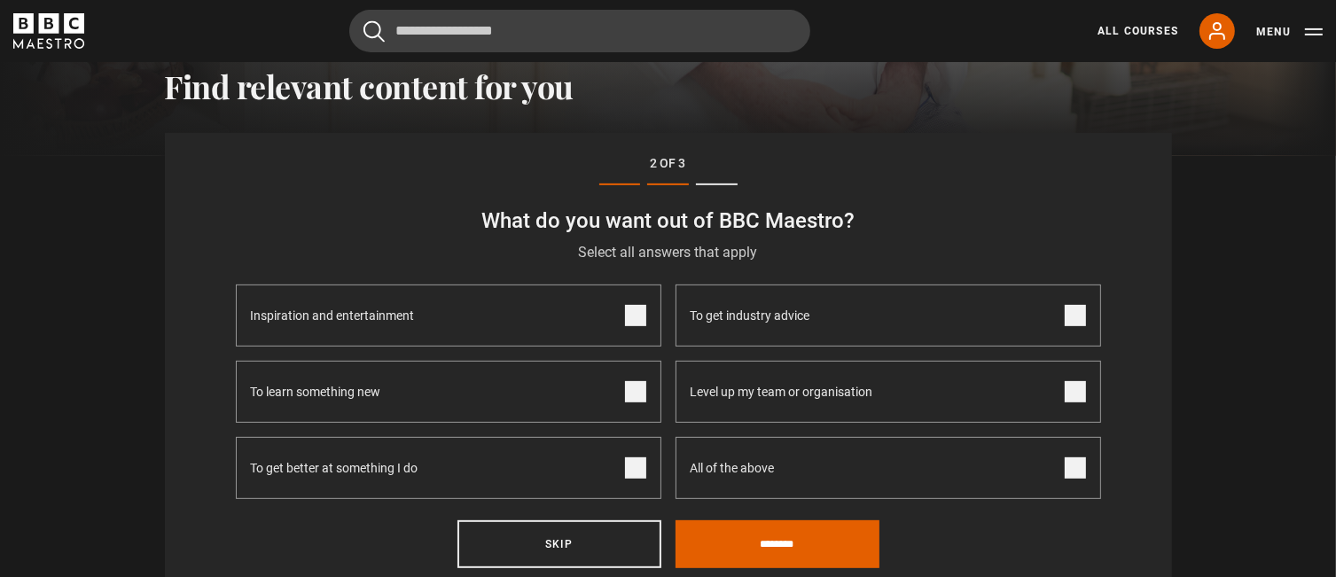
click at [635, 467] on span at bounding box center [635, 467] width 21 height 21
click at [632, 316] on span at bounding box center [635, 315] width 21 height 21
click at [784, 542] on input "********" at bounding box center [777, 544] width 204 height 48
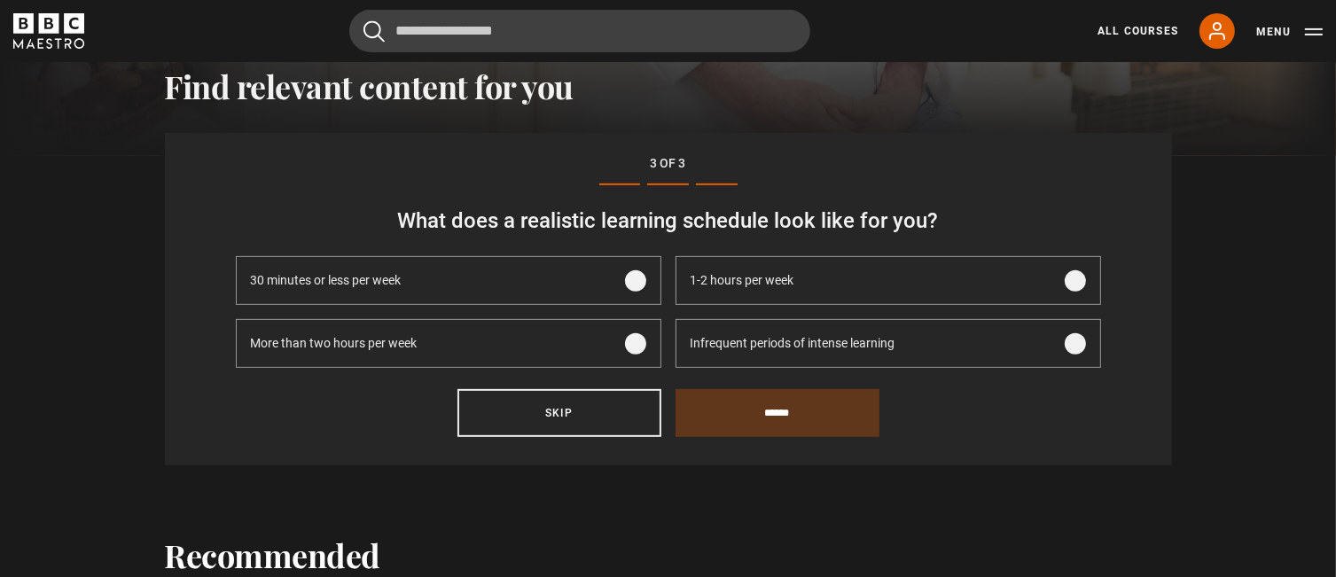
click at [1088, 277] on label "1-2 hours per week" at bounding box center [887, 280] width 425 height 49
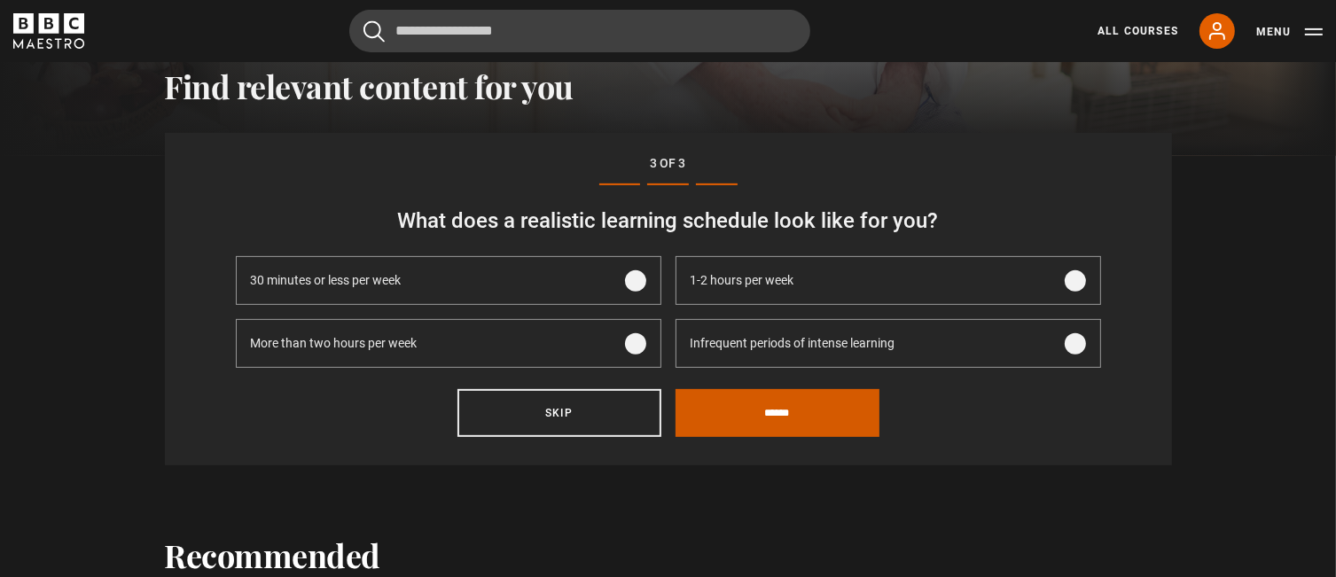
click at [812, 406] on input "******" at bounding box center [777, 413] width 204 height 48
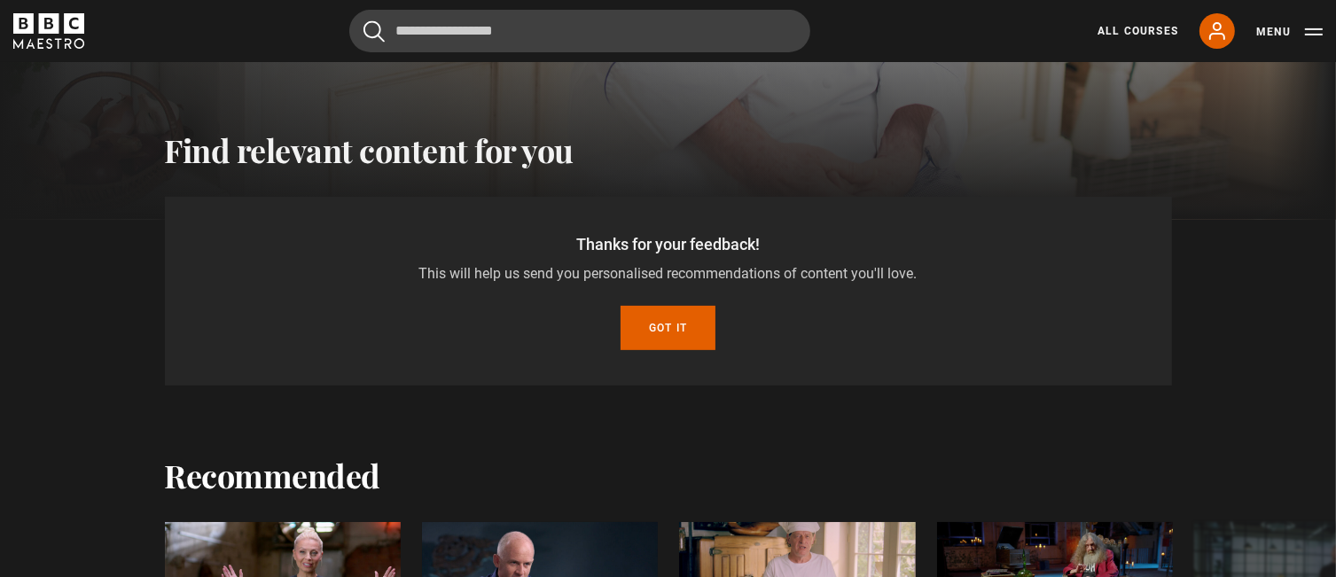
scroll to position [550, 0]
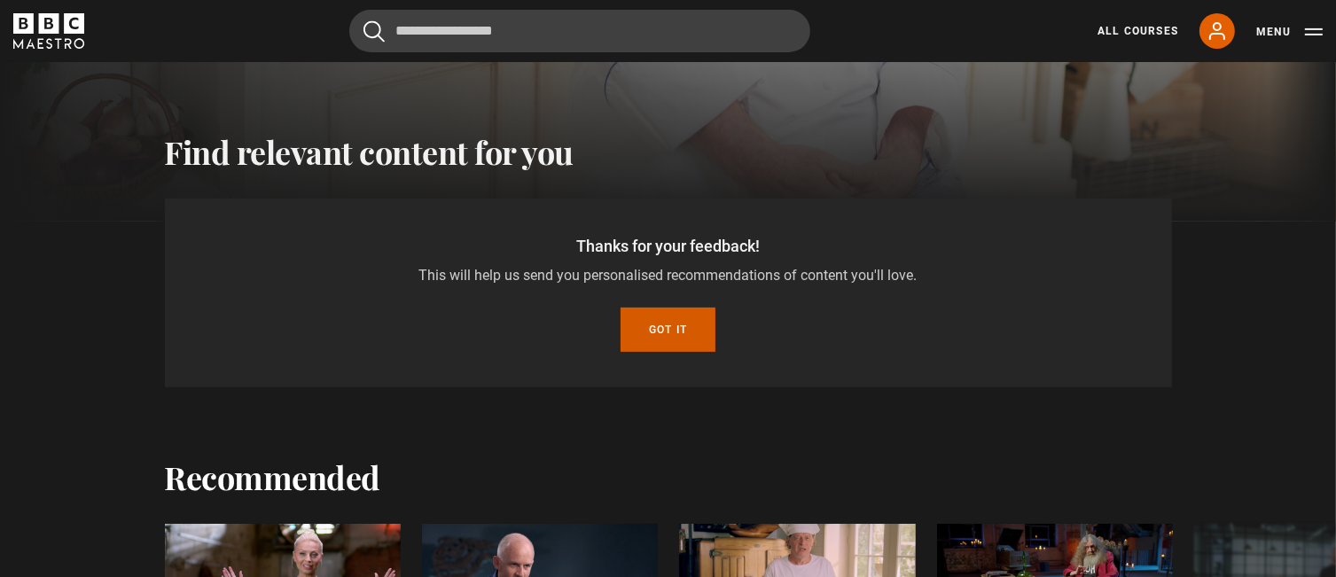
click at [674, 328] on button "Got it" at bounding box center [667, 330] width 95 height 44
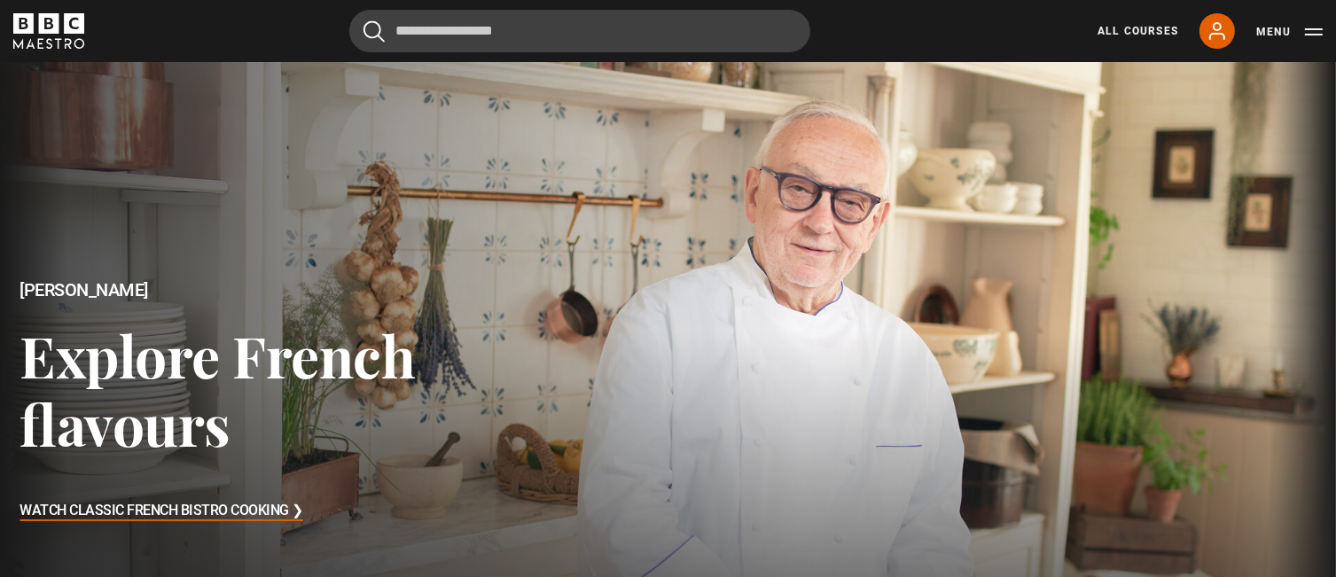
scroll to position [0, 0]
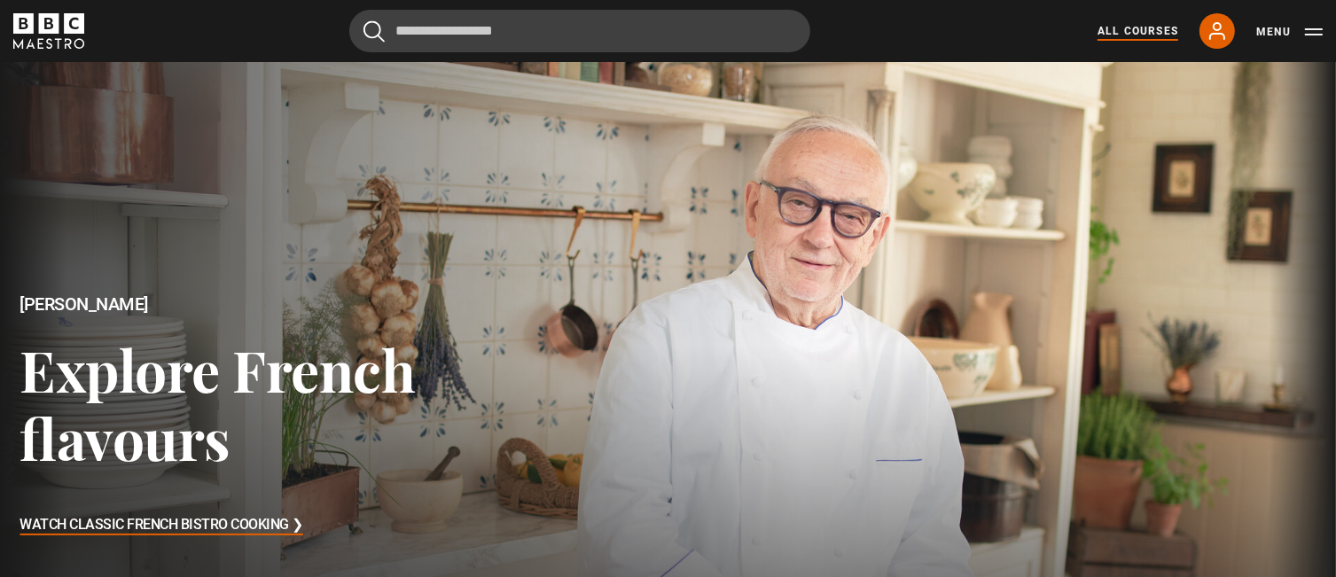
click at [1141, 32] on link "All Courses" at bounding box center [1137, 31] width 81 height 16
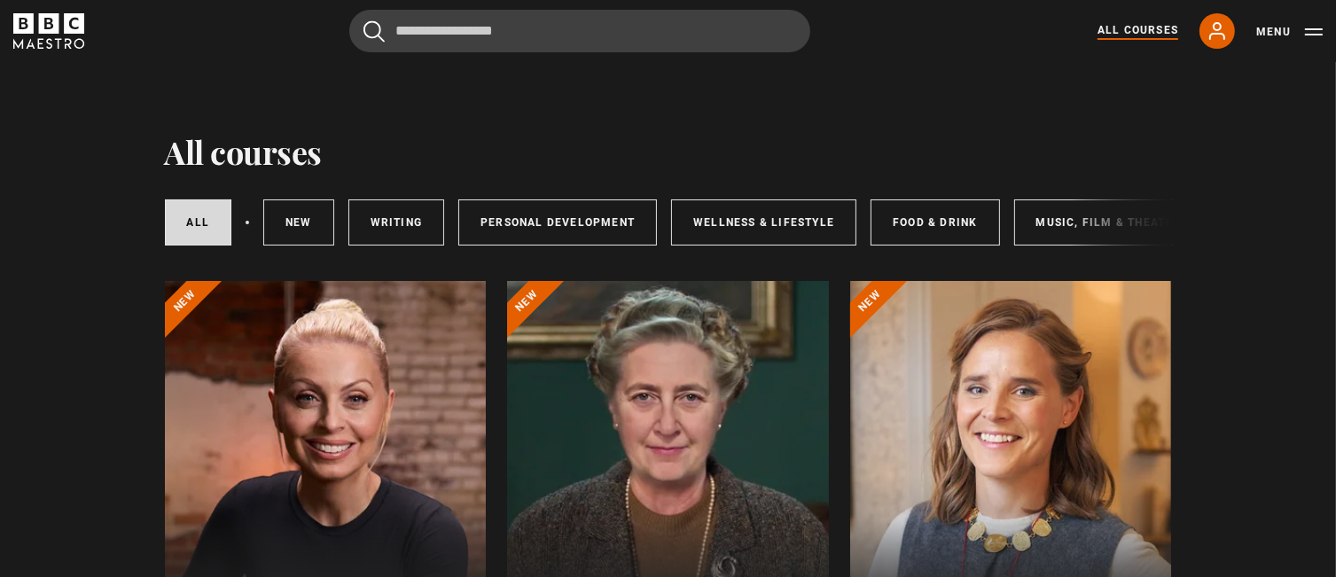
click at [600, 211] on link "Personal Development" at bounding box center [557, 222] width 199 height 46
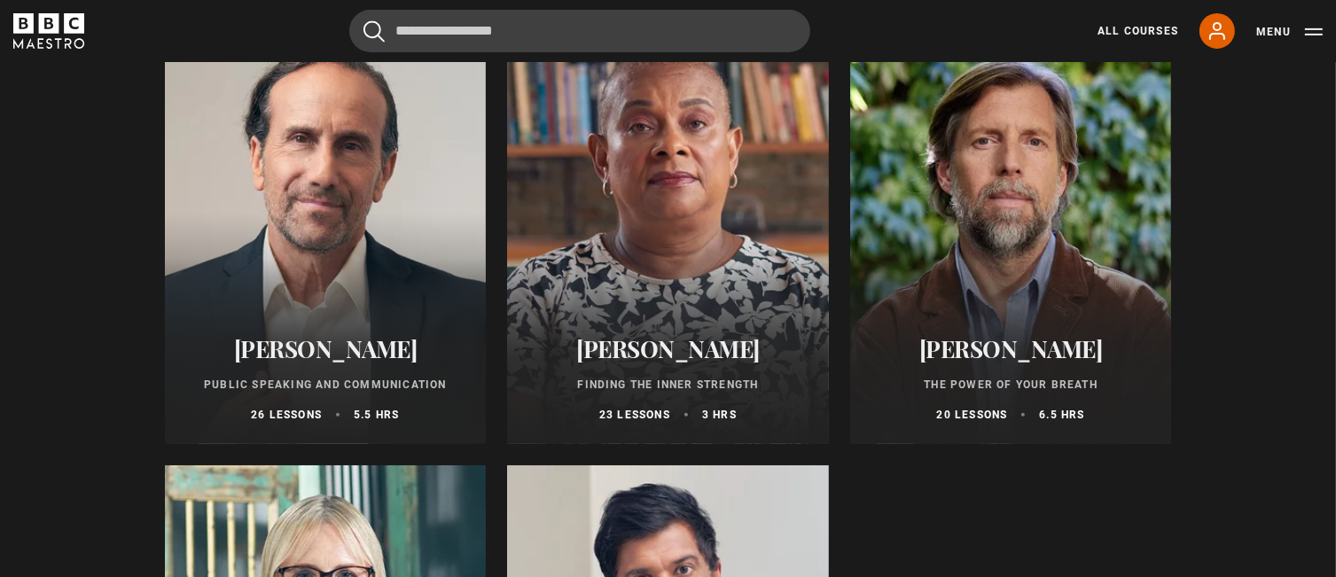
scroll to position [620, 0]
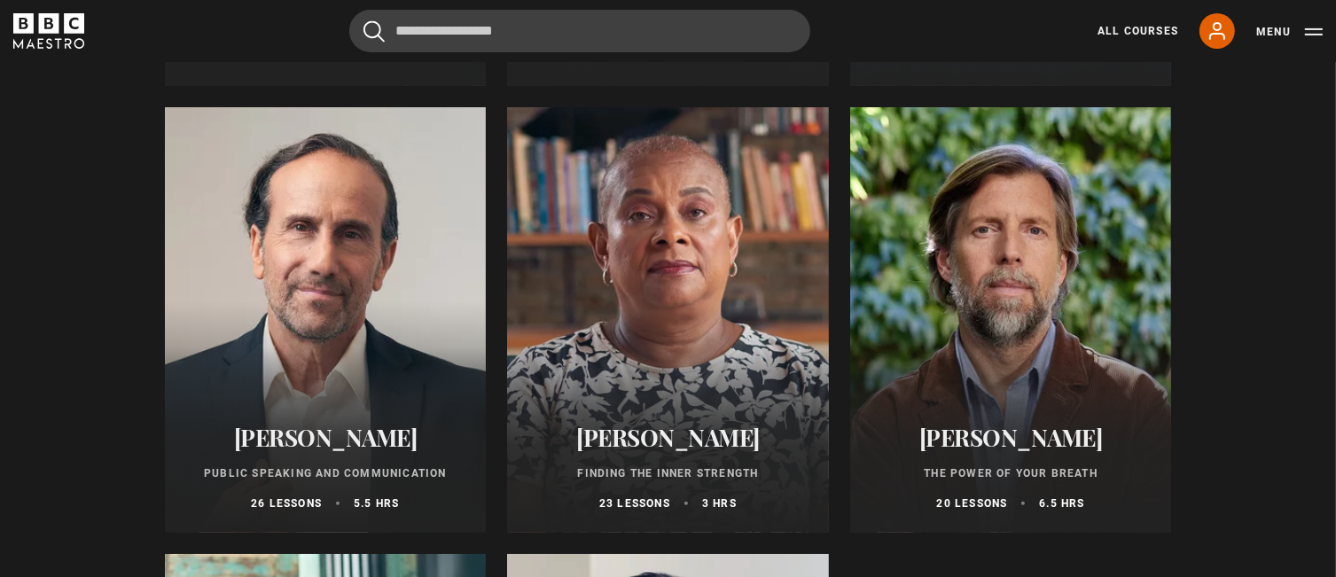
click at [267, 290] on div at bounding box center [326, 319] width 322 height 425
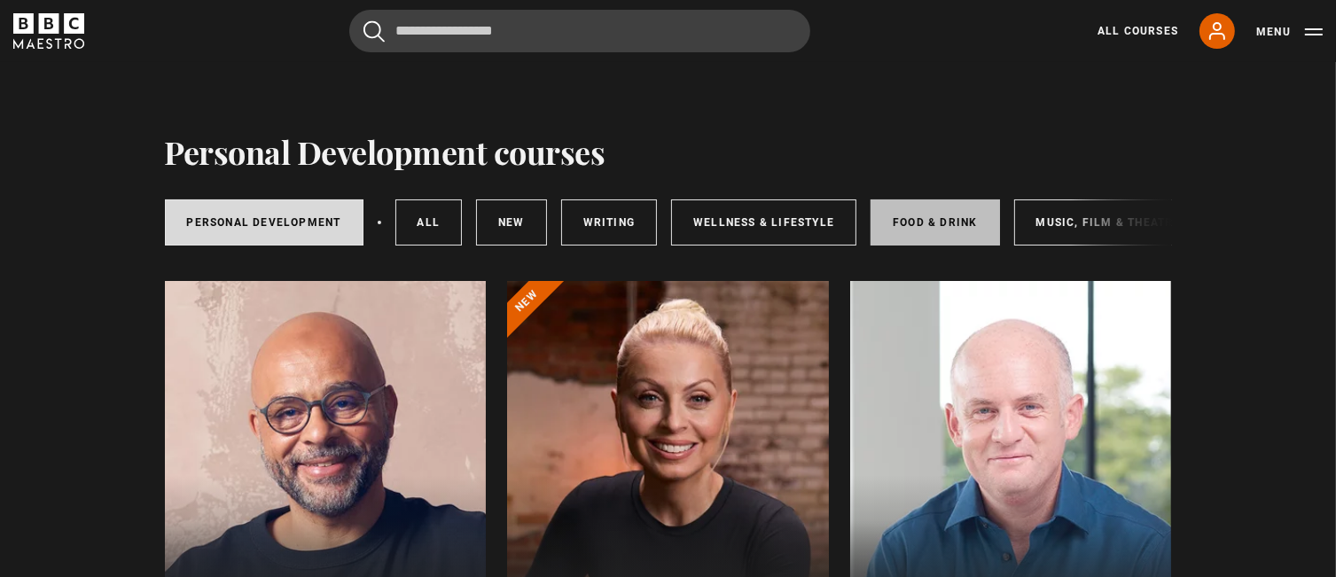
click at [910, 225] on link "Food & Drink" at bounding box center [934, 222] width 129 height 46
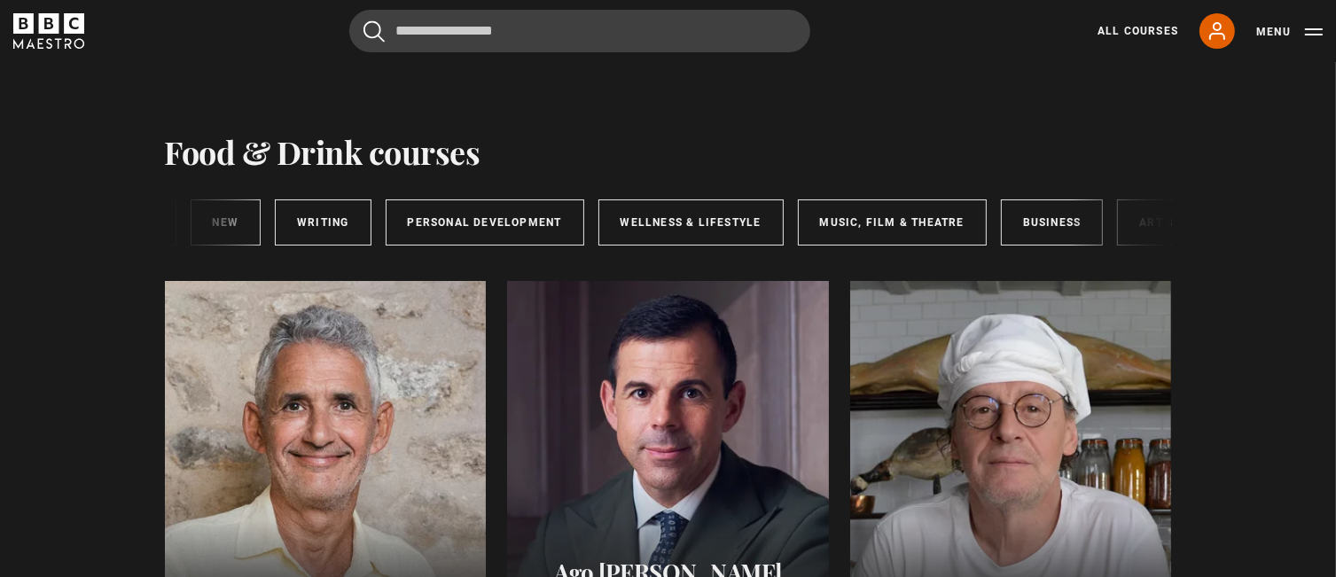
scroll to position [0, 243]
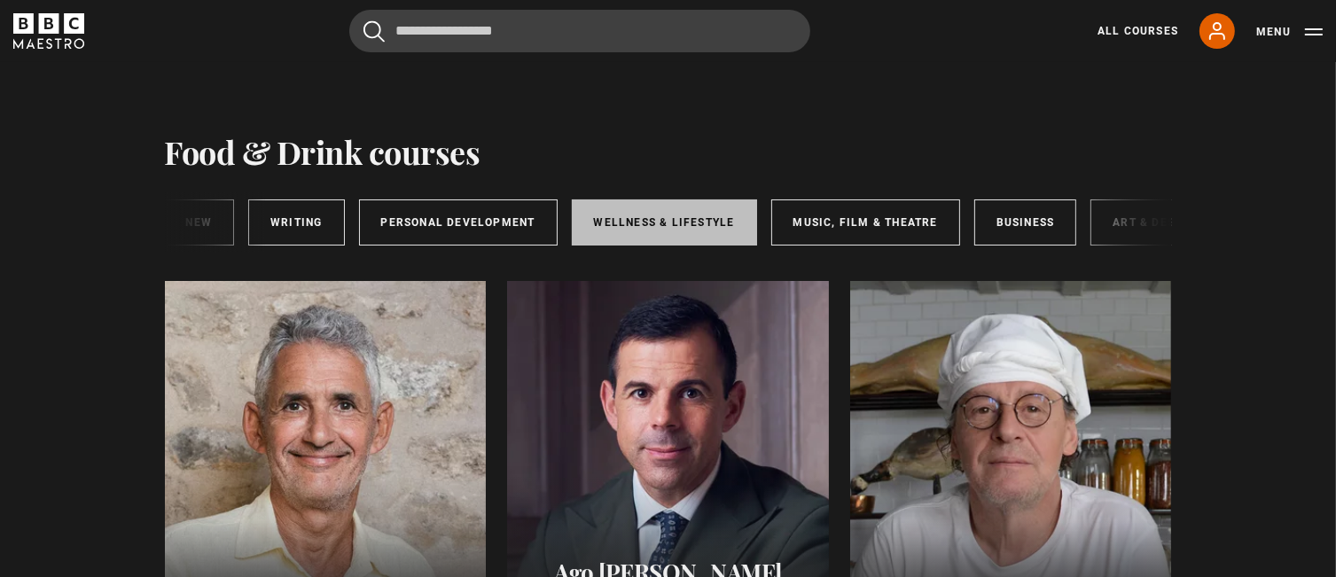
click at [685, 216] on link "Wellness & Lifestyle" at bounding box center [664, 222] width 185 height 46
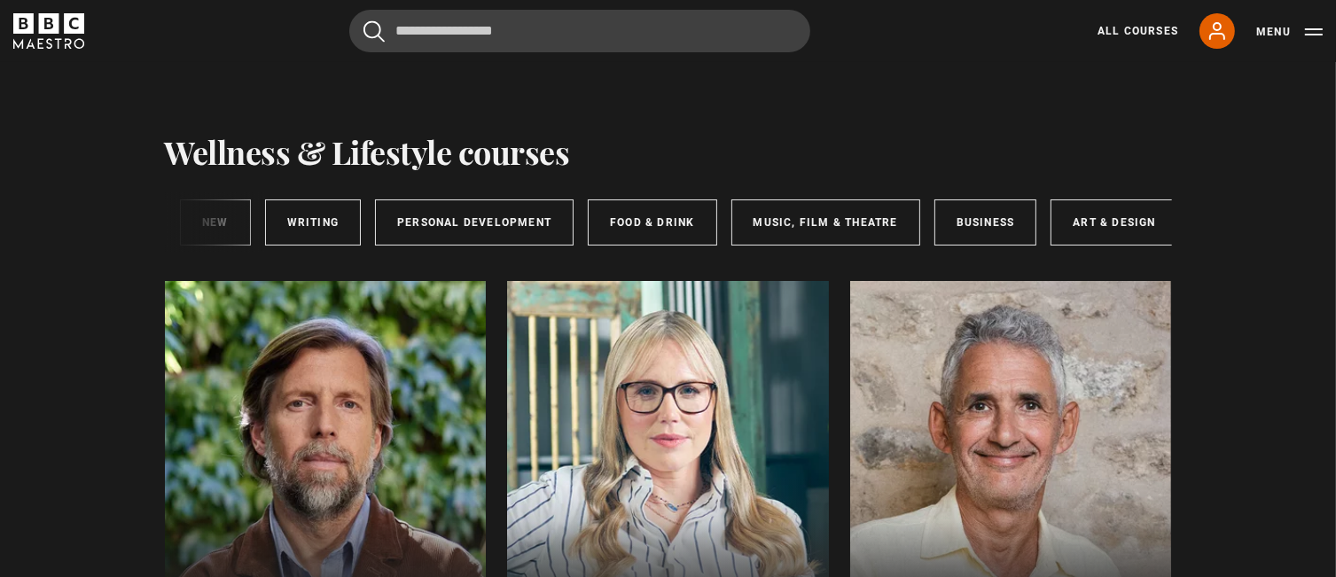
scroll to position [0, 291]
click at [978, 227] on link "Business" at bounding box center [977, 222] width 103 height 46
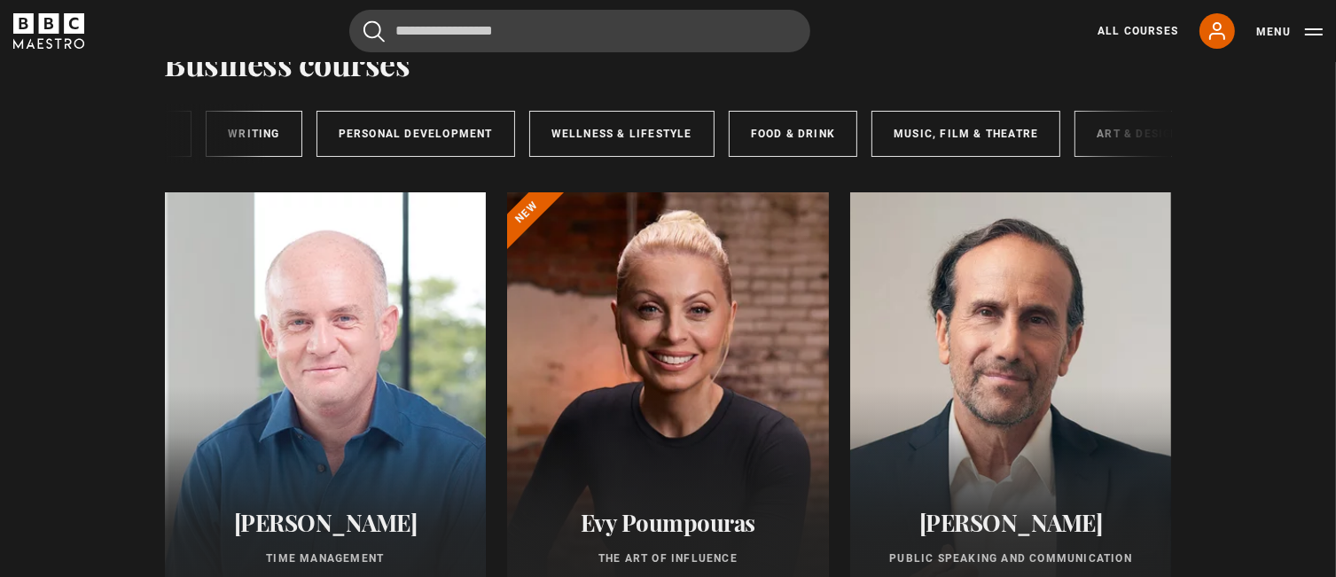
scroll to position [0, 291]
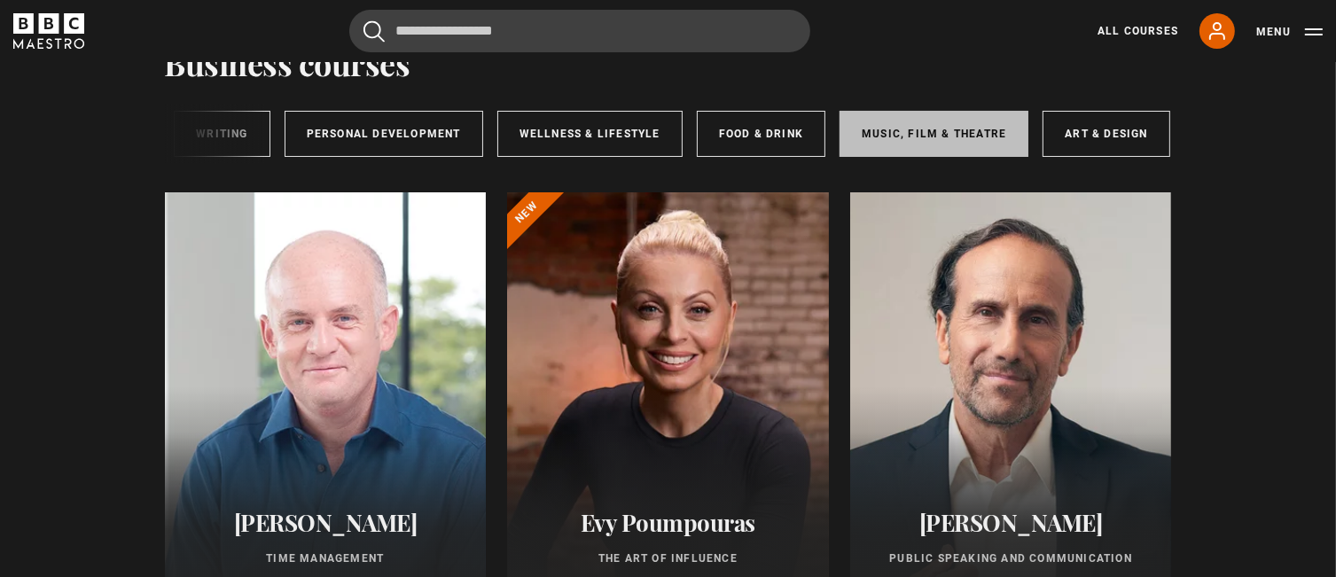
click at [937, 128] on link "Music, Film & Theatre" at bounding box center [933, 134] width 189 height 46
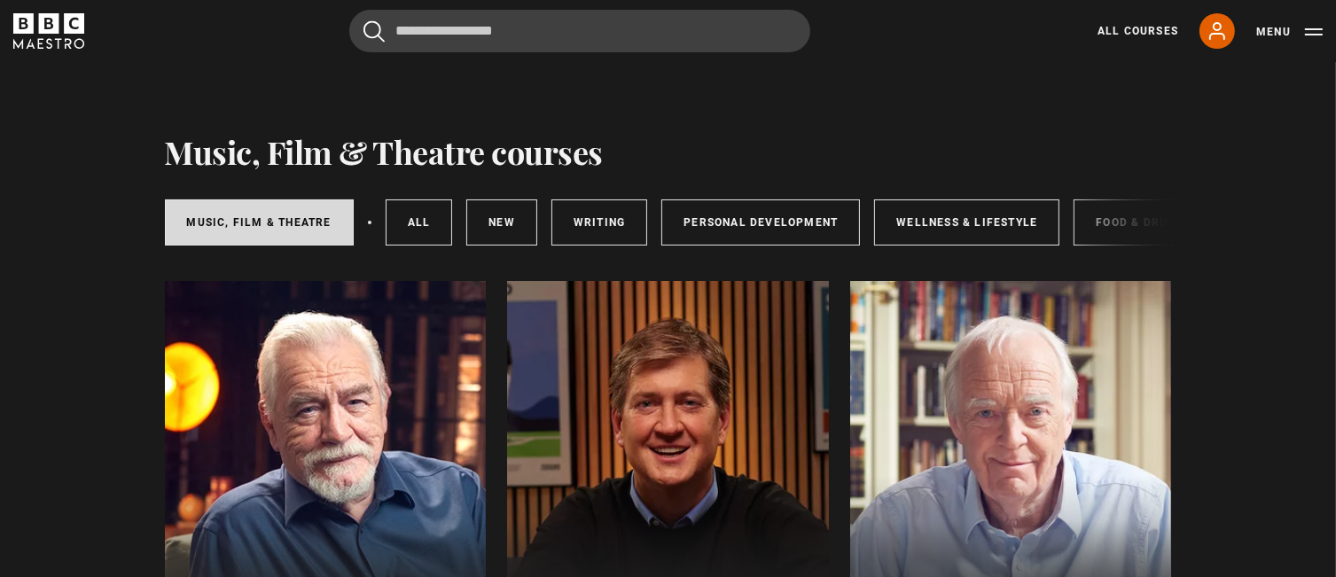
drag, startPoint x: 927, startPoint y: 250, endPoint x: 1113, endPoint y: 261, distance: 186.5
click at [1113, 261] on div "Music, Film & Theatre All courses New courses Writing Personal Development Well…" at bounding box center [668, 219] width 1007 height 96
click at [1117, 252] on div "Music, Film & Theatre All courses New courses Writing Personal Development Well…" at bounding box center [668, 222] width 1007 height 60
click at [1113, 253] on div "Music, Film & Theatre All courses New courses Writing Personal Development Well…" at bounding box center [668, 222] width 1007 height 60
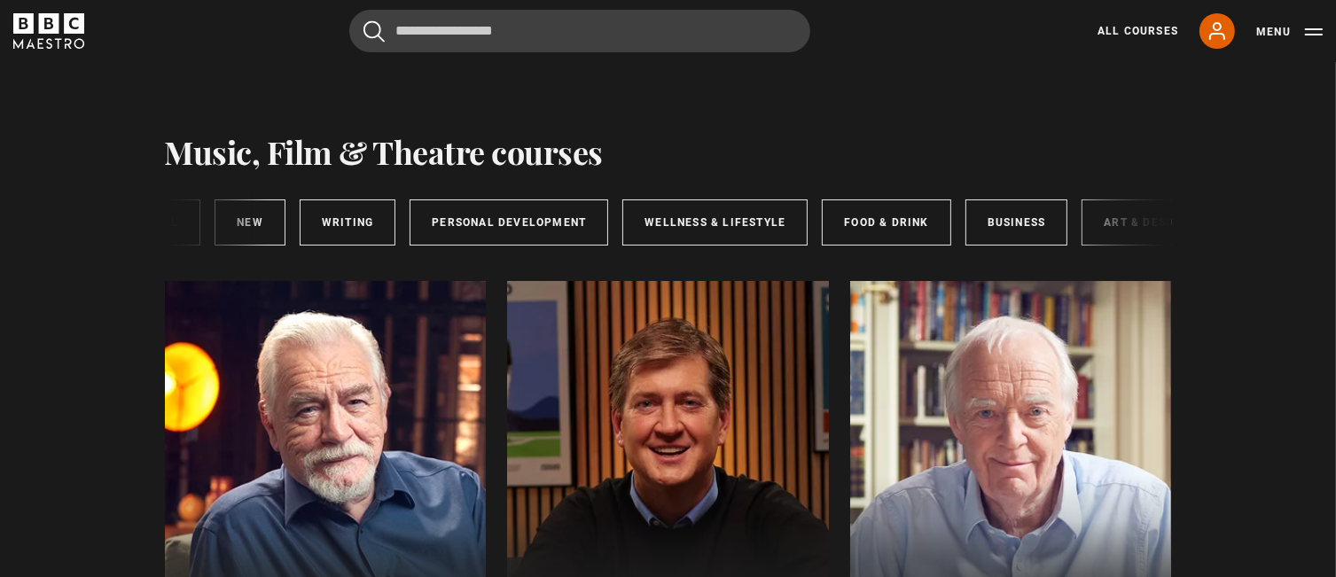
scroll to position [0, 291]
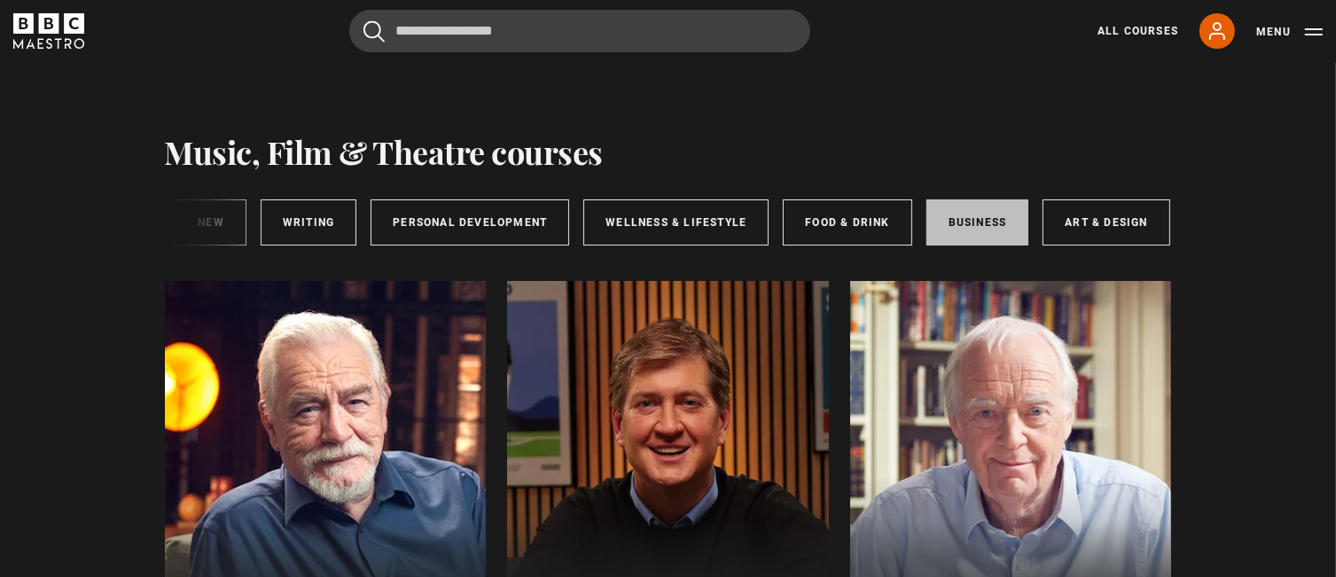
click at [989, 227] on link "Business" at bounding box center [977, 222] width 103 height 46
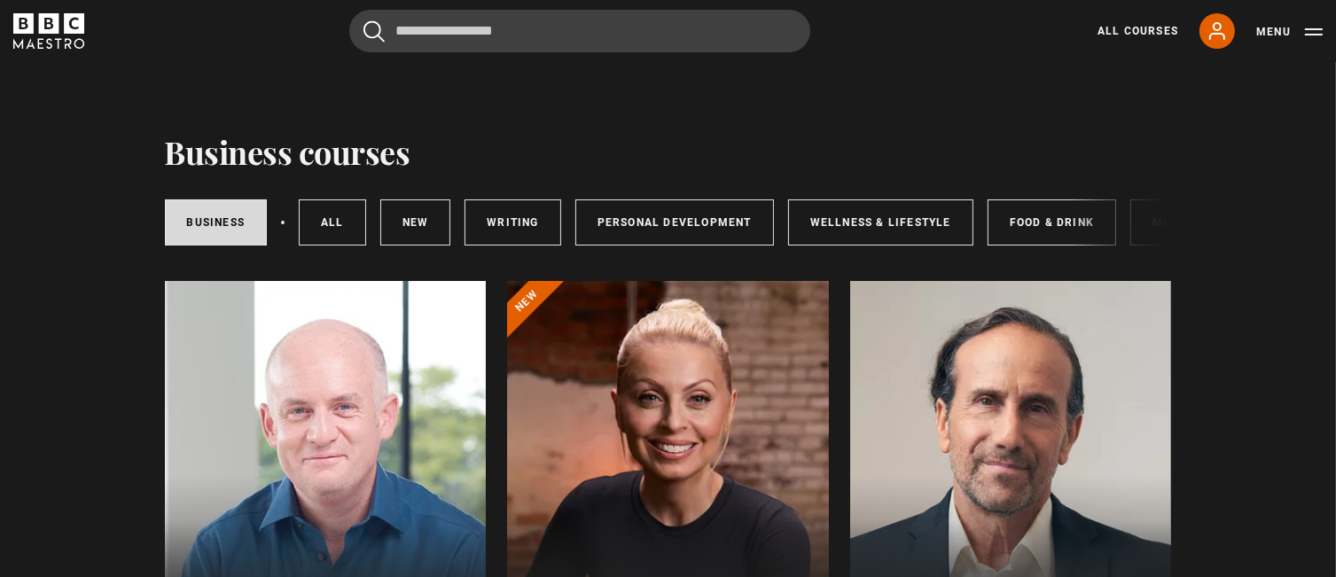
drag, startPoint x: 925, startPoint y: 251, endPoint x: 1099, endPoint y: 250, distance: 173.7
click at [1099, 250] on div "Business All courses New courses Writing Personal Development Wellness & Lifest…" at bounding box center [668, 222] width 1007 height 60
click at [1103, 253] on div "Business All courses New courses Writing Personal Development Wellness & Lifest…" at bounding box center [668, 222] width 1007 height 60
click at [394, 224] on link "New courses" at bounding box center [415, 222] width 71 height 46
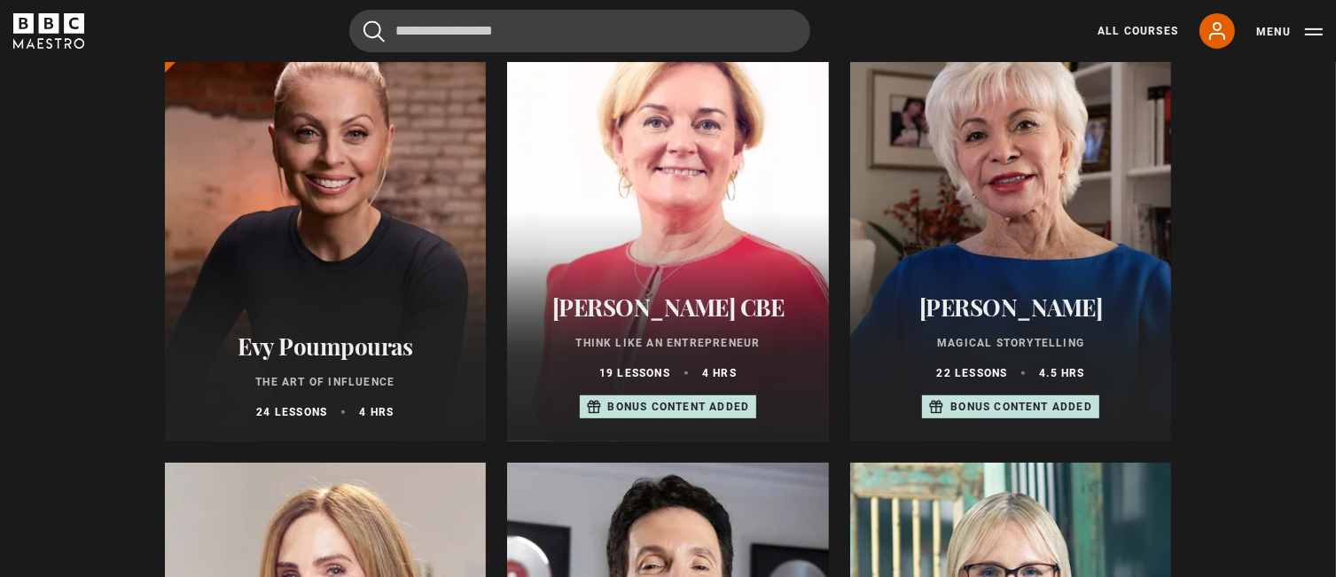
scroll to position [709, 0]
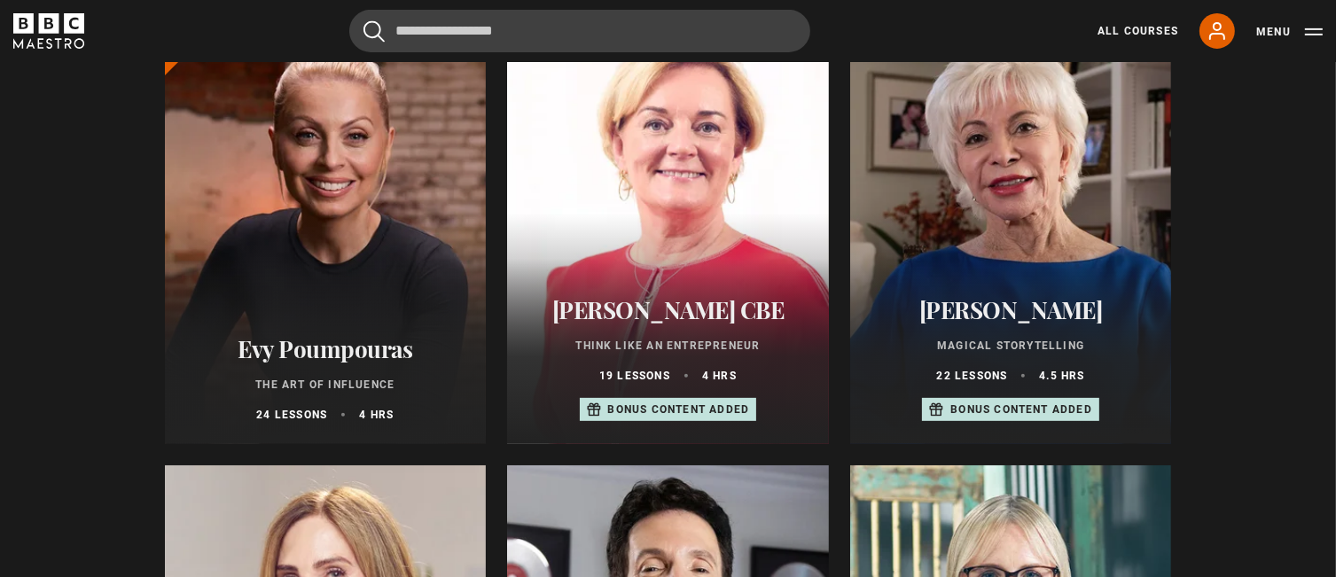
click at [389, 222] on div at bounding box center [326, 231] width 322 height 425
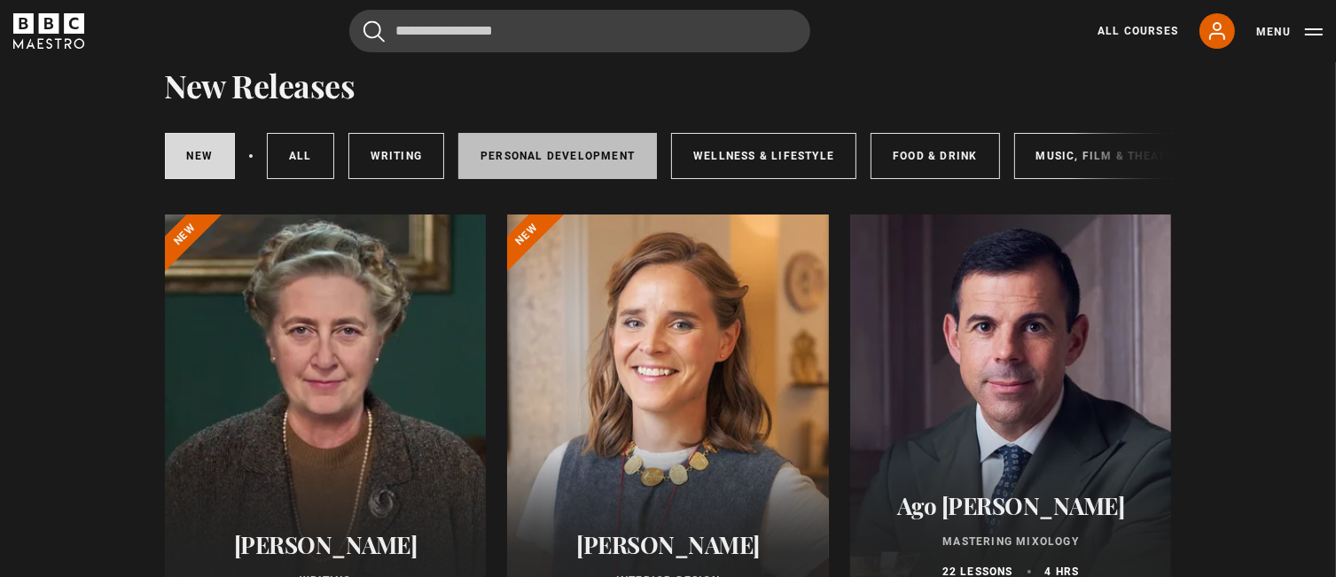
scroll to position [0, 0]
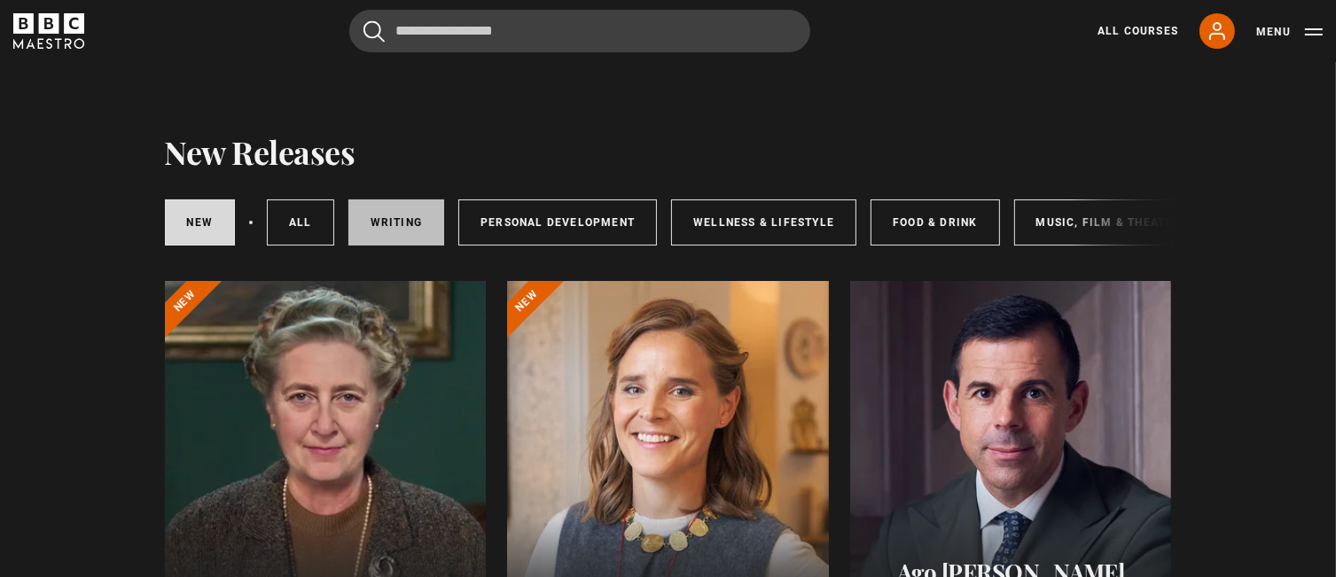
click at [348, 224] on link "Writing" at bounding box center [396, 222] width 96 height 46
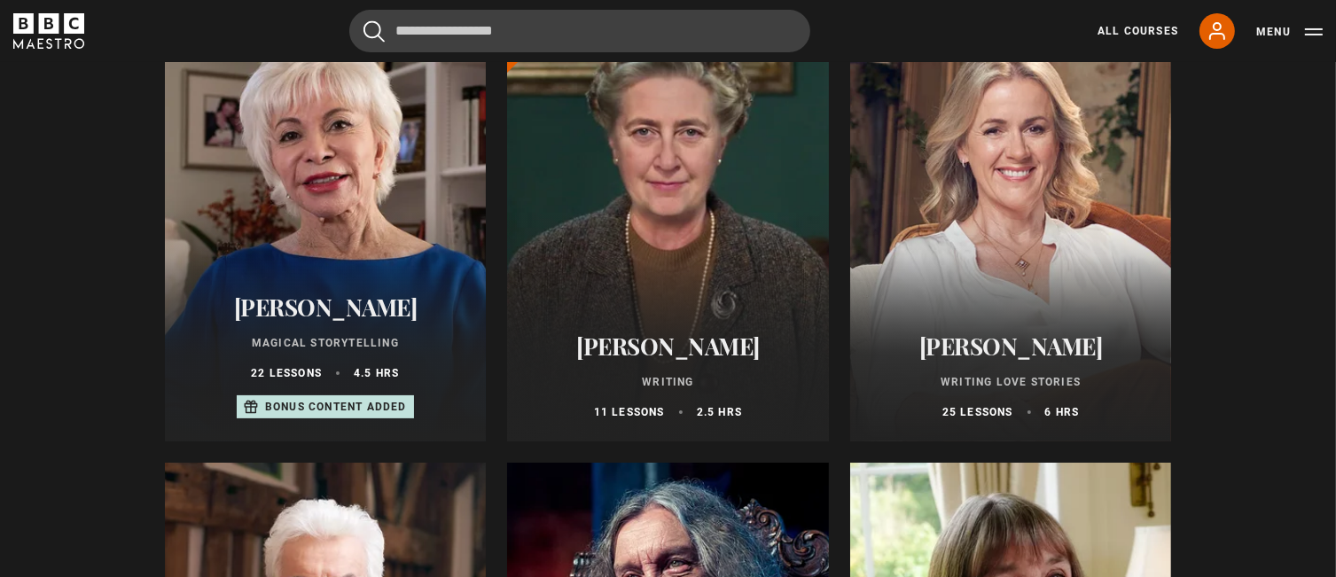
scroll to position [266, 0]
click at [703, 269] on div at bounding box center [668, 227] width 322 height 425
